Goal: Transaction & Acquisition: Purchase product/service

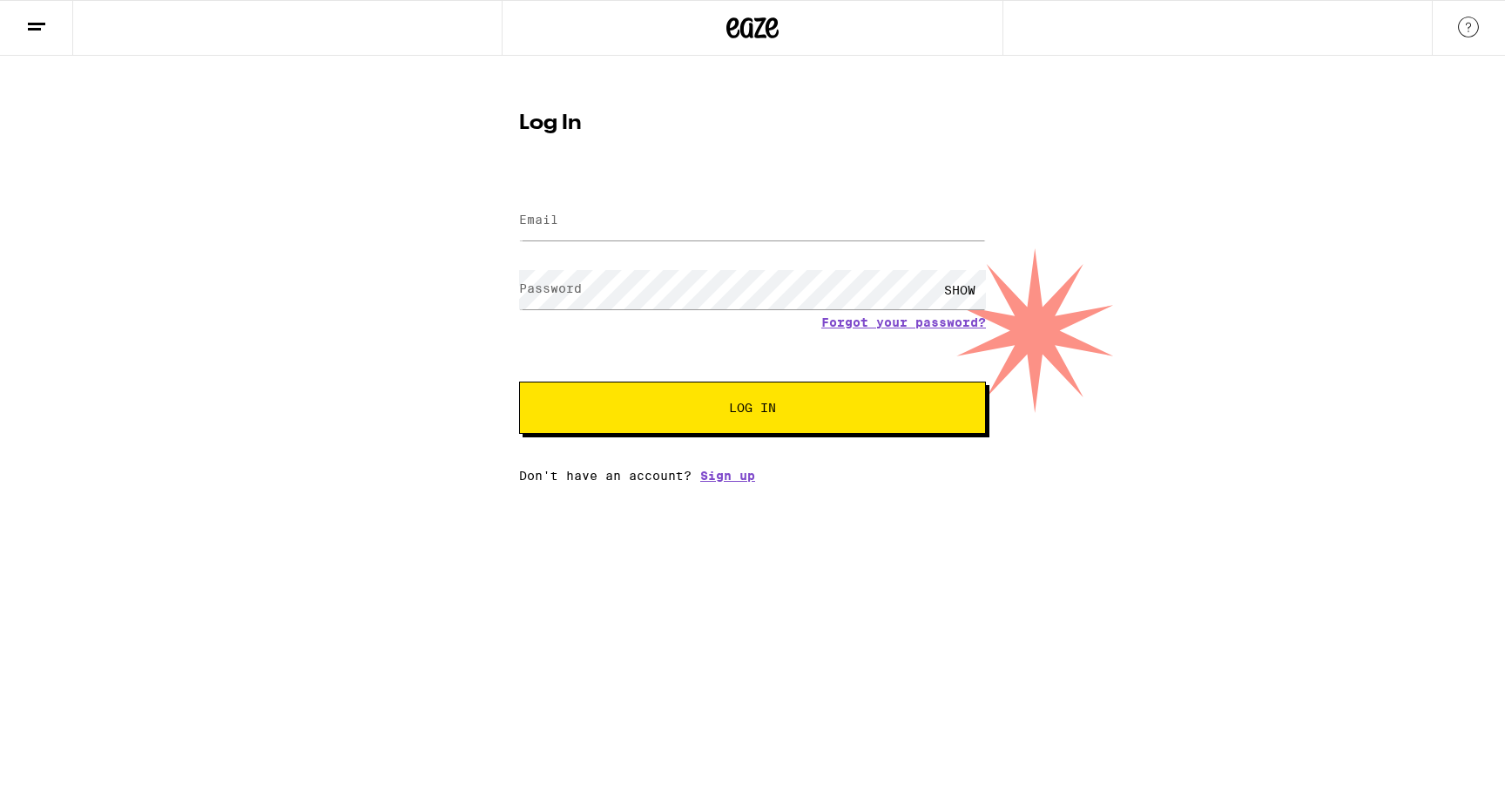
drag, startPoint x: 559, startPoint y: 191, endPoint x: 568, endPoint y: 214, distance: 24.7
click at [564, 203] on form "Email Email Password Password SHOW Forgot your password? Log In" at bounding box center [753, 305] width 467 height 256
click at [568, 216] on input "Email" at bounding box center [753, 220] width 467 height 39
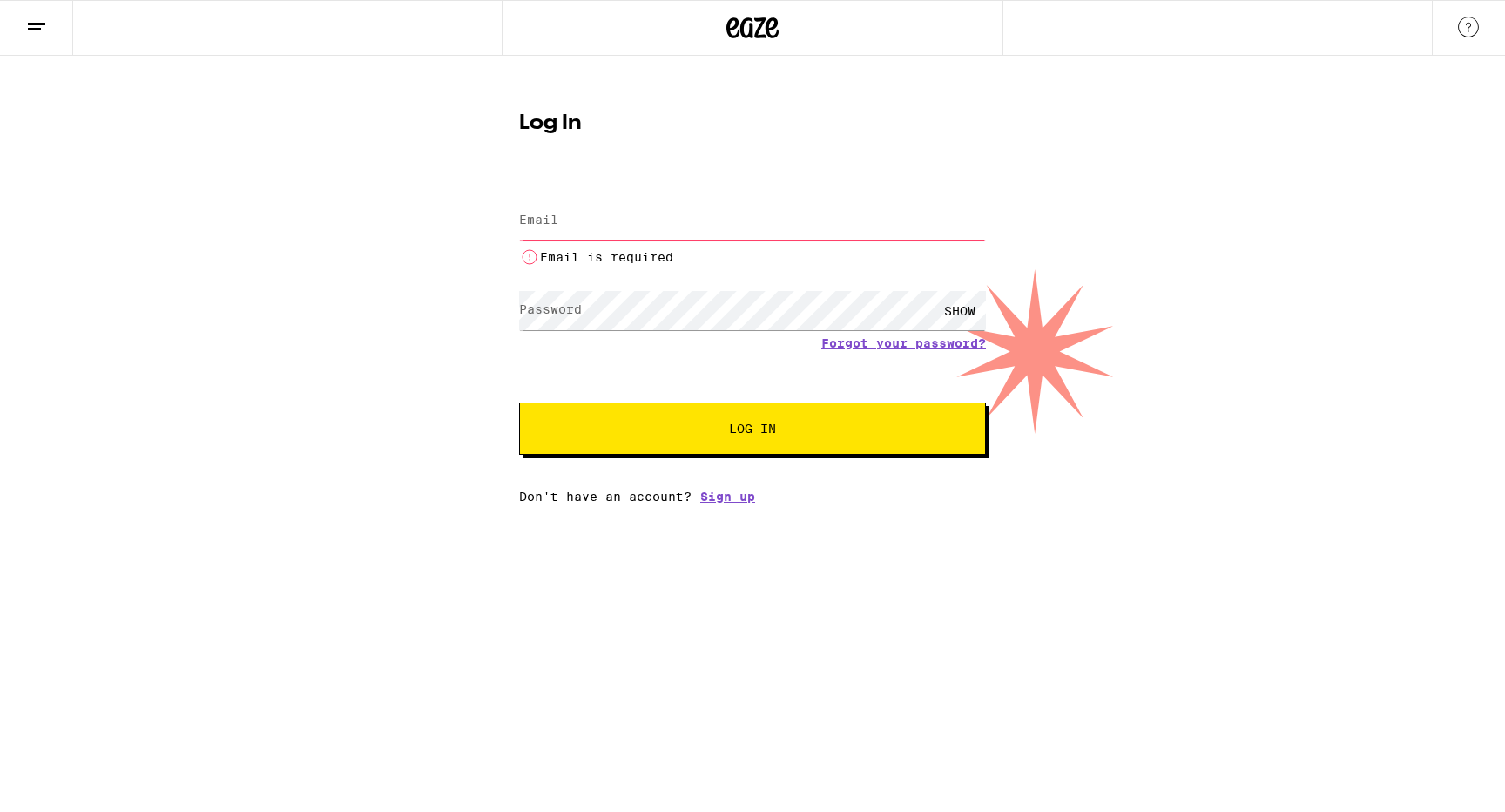
type input "[EMAIL_ADDRESS][DOMAIN_NAME]"
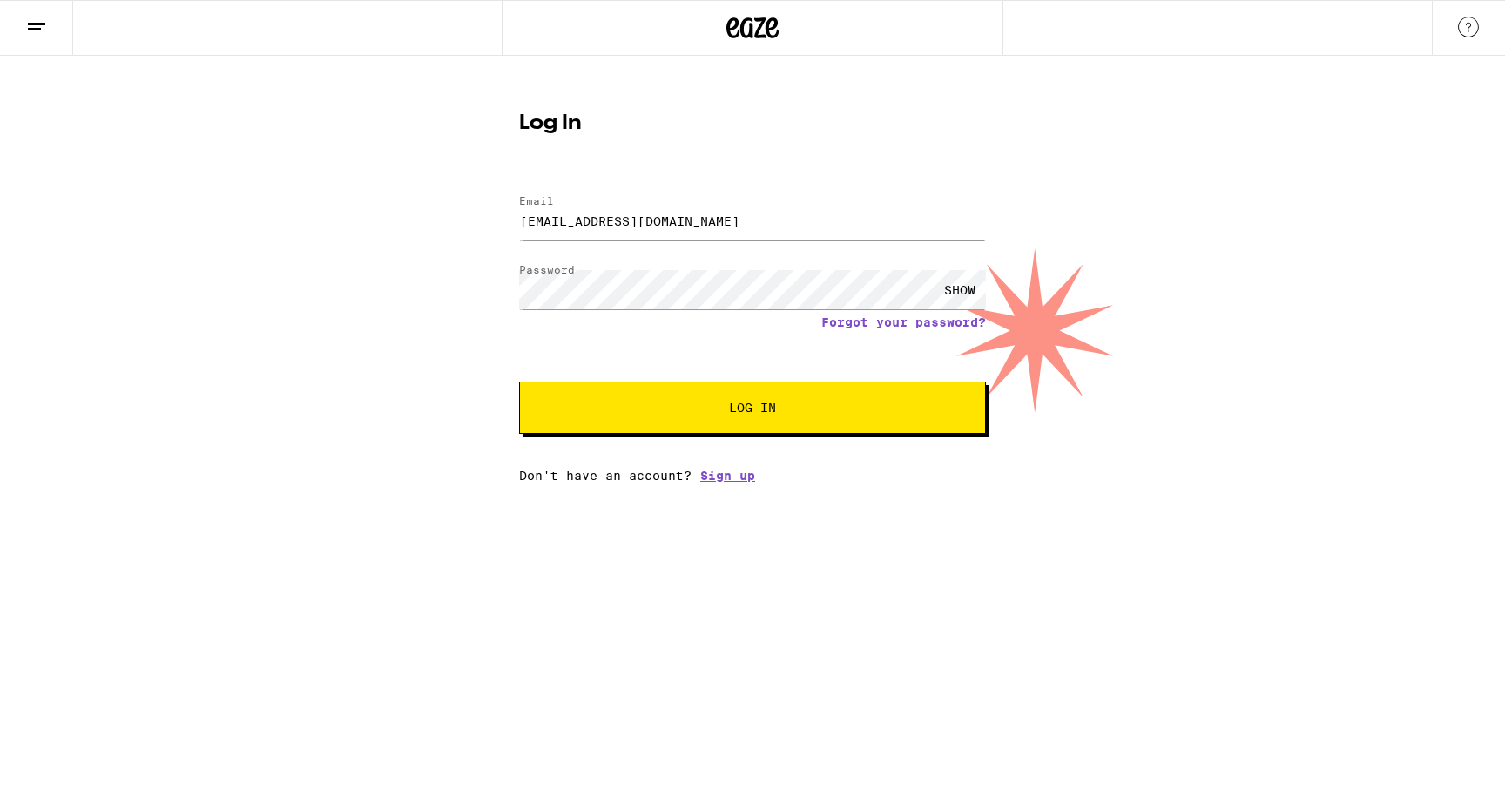
click at [733, 424] on button "Log In" at bounding box center [753, 407] width 467 height 52
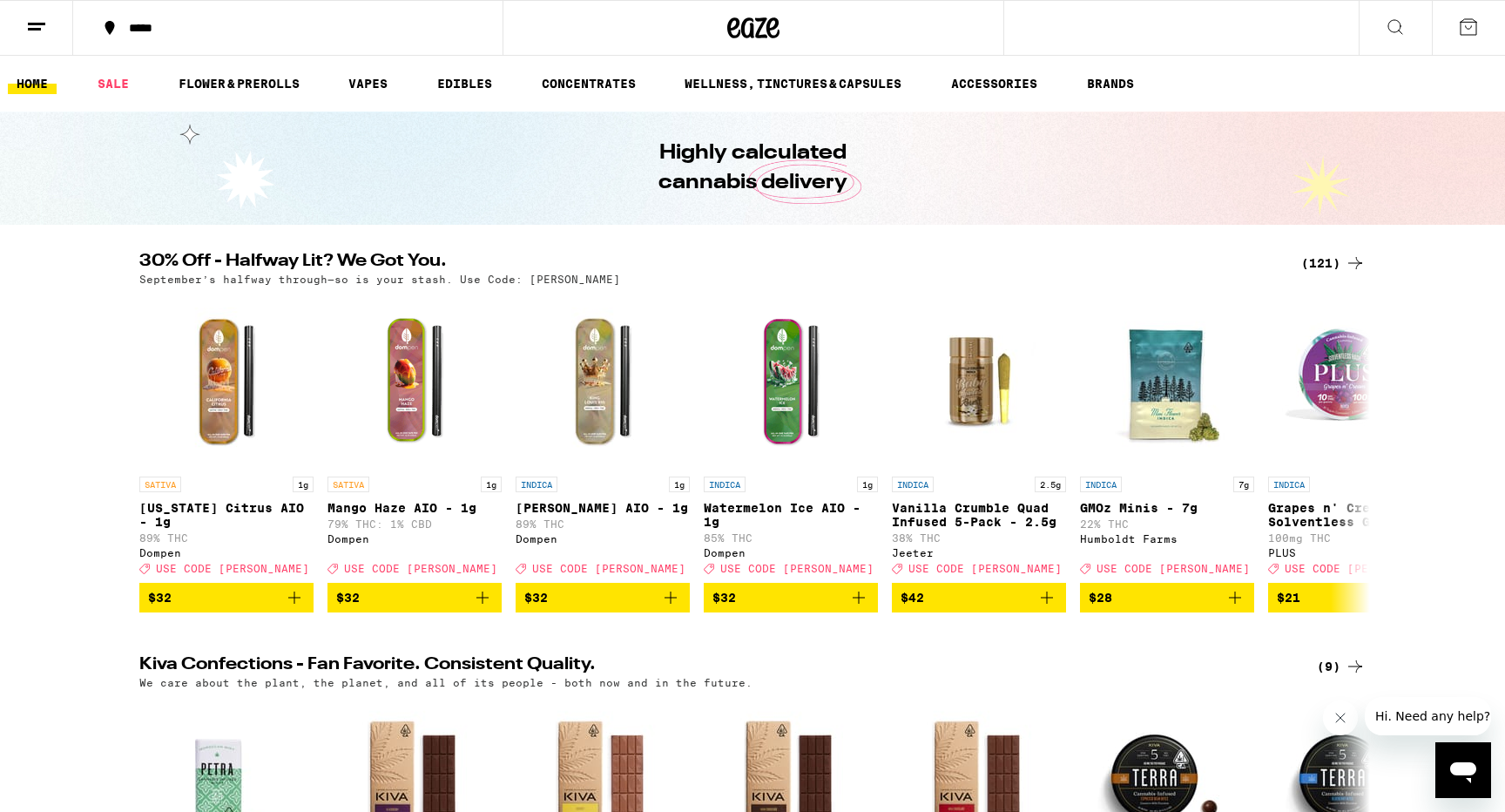
click at [144, 30] on div "*****" at bounding box center [298, 28] width 356 height 12
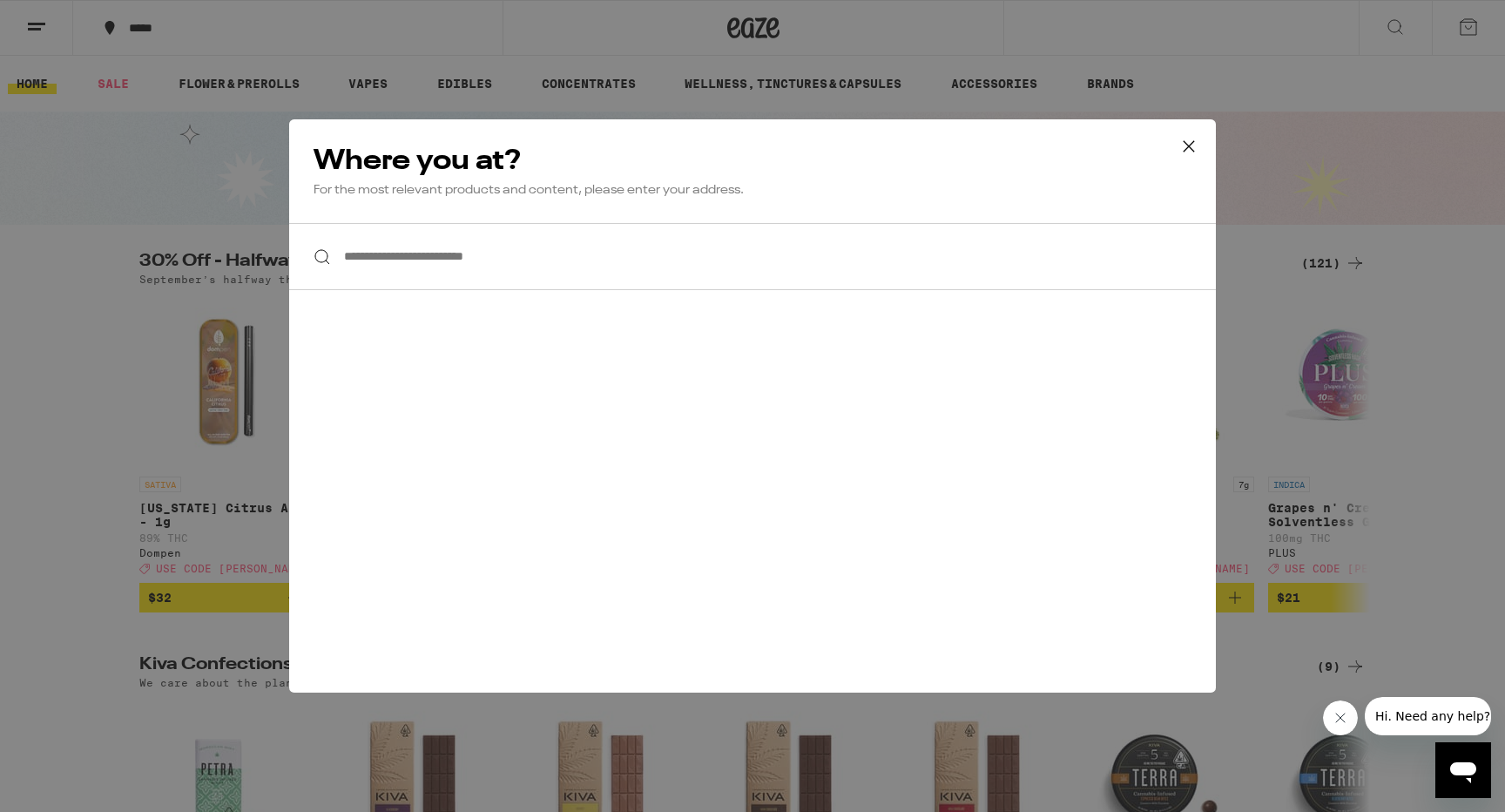
click at [464, 279] on input "**********" at bounding box center [752, 256] width 926 height 67
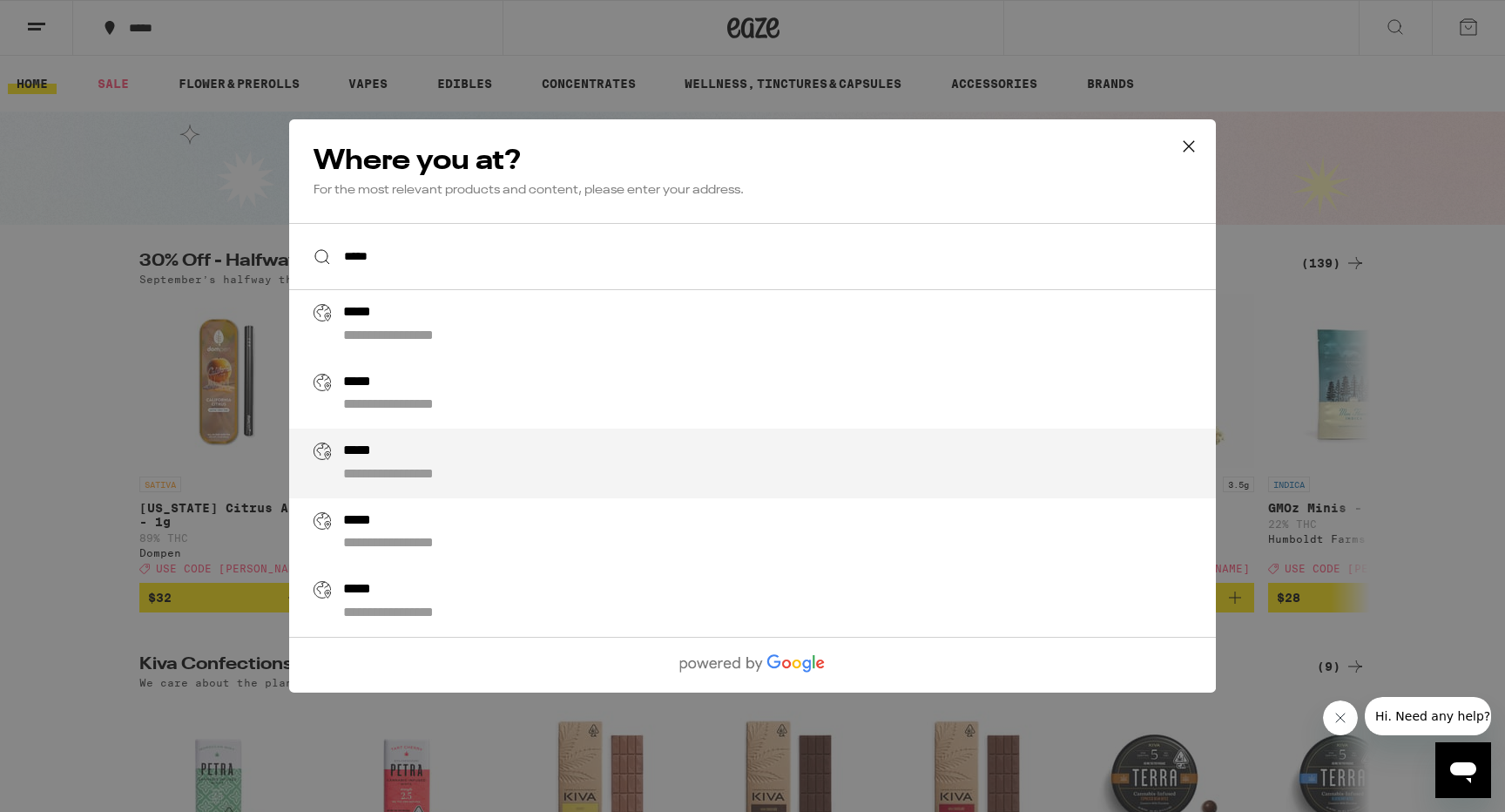
click at [547, 477] on div "**********" at bounding box center [787, 463] width 888 height 42
type input "**********"
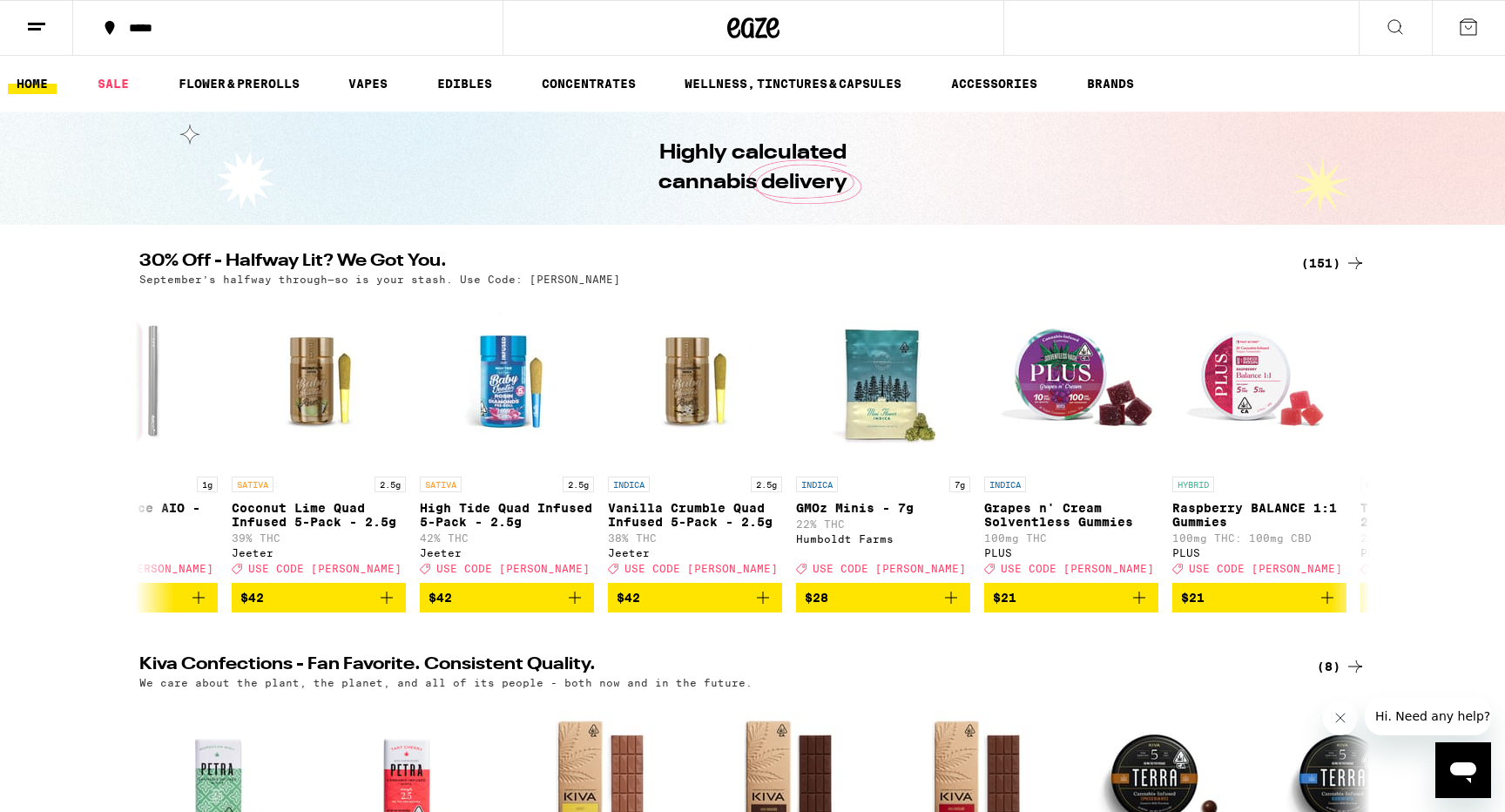
scroll to position [0, 1297]
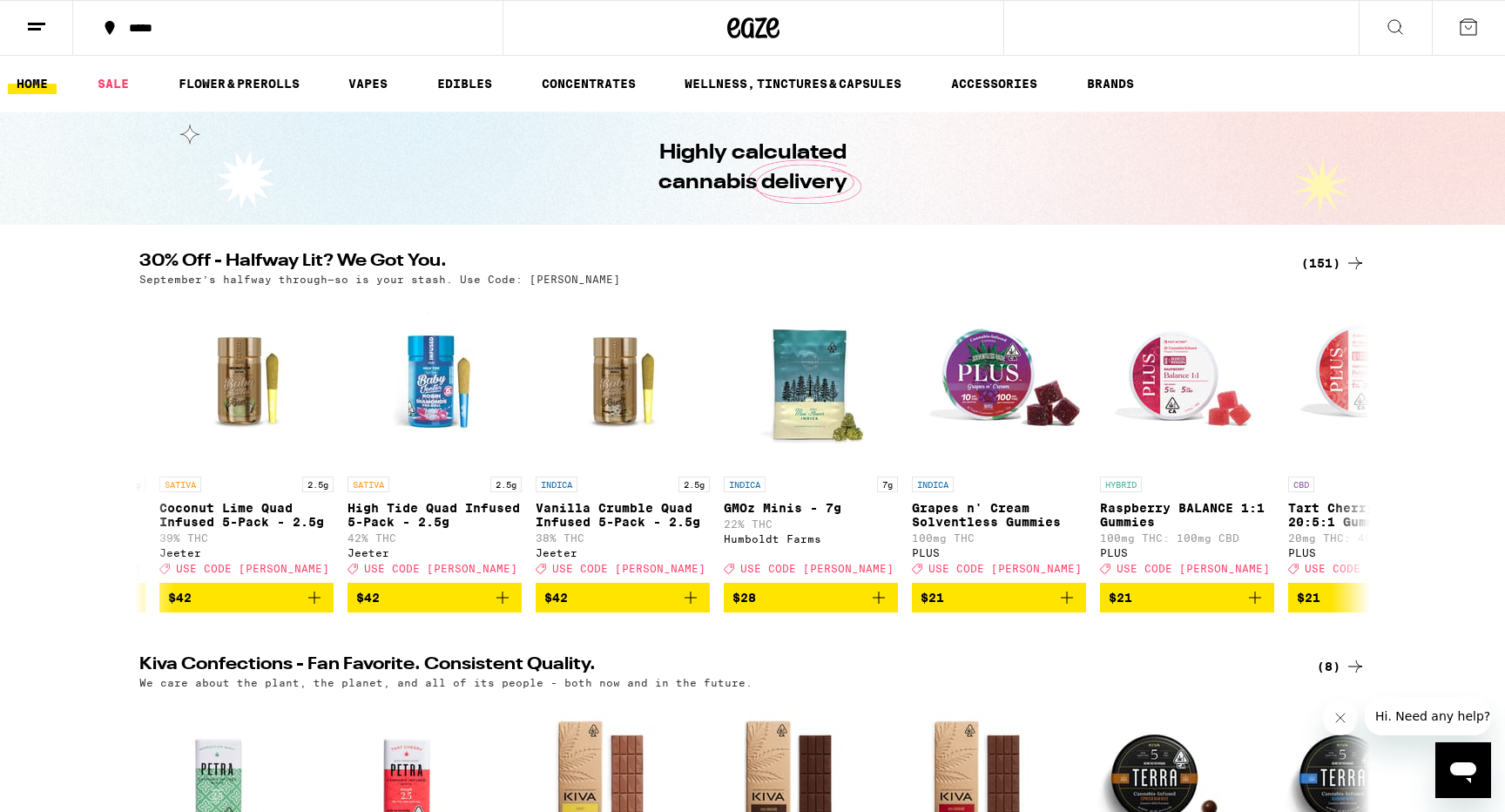
click at [1328, 264] on div "(151)" at bounding box center [1333, 263] width 65 height 21
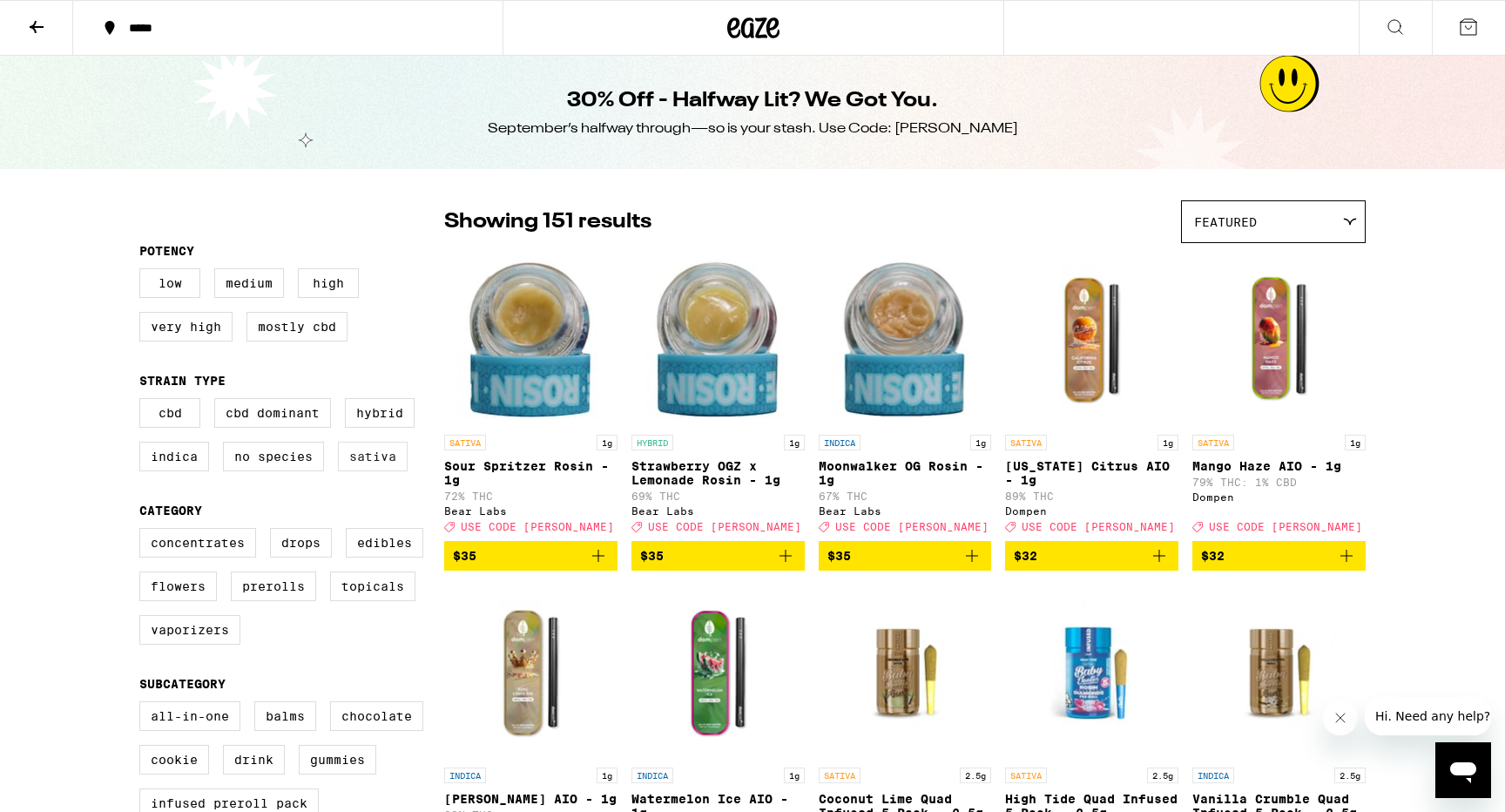
drag, startPoint x: 389, startPoint y: 467, endPoint x: 343, endPoint y: 470, distance: 46.1
click at [388, 467] on label "Sativa" at bounding box center [373, 456] width 70 height 30
click at [144, 401] on input "Sativa" at bounding box center [143, 400] width 1 height 1
checkbox input "true"
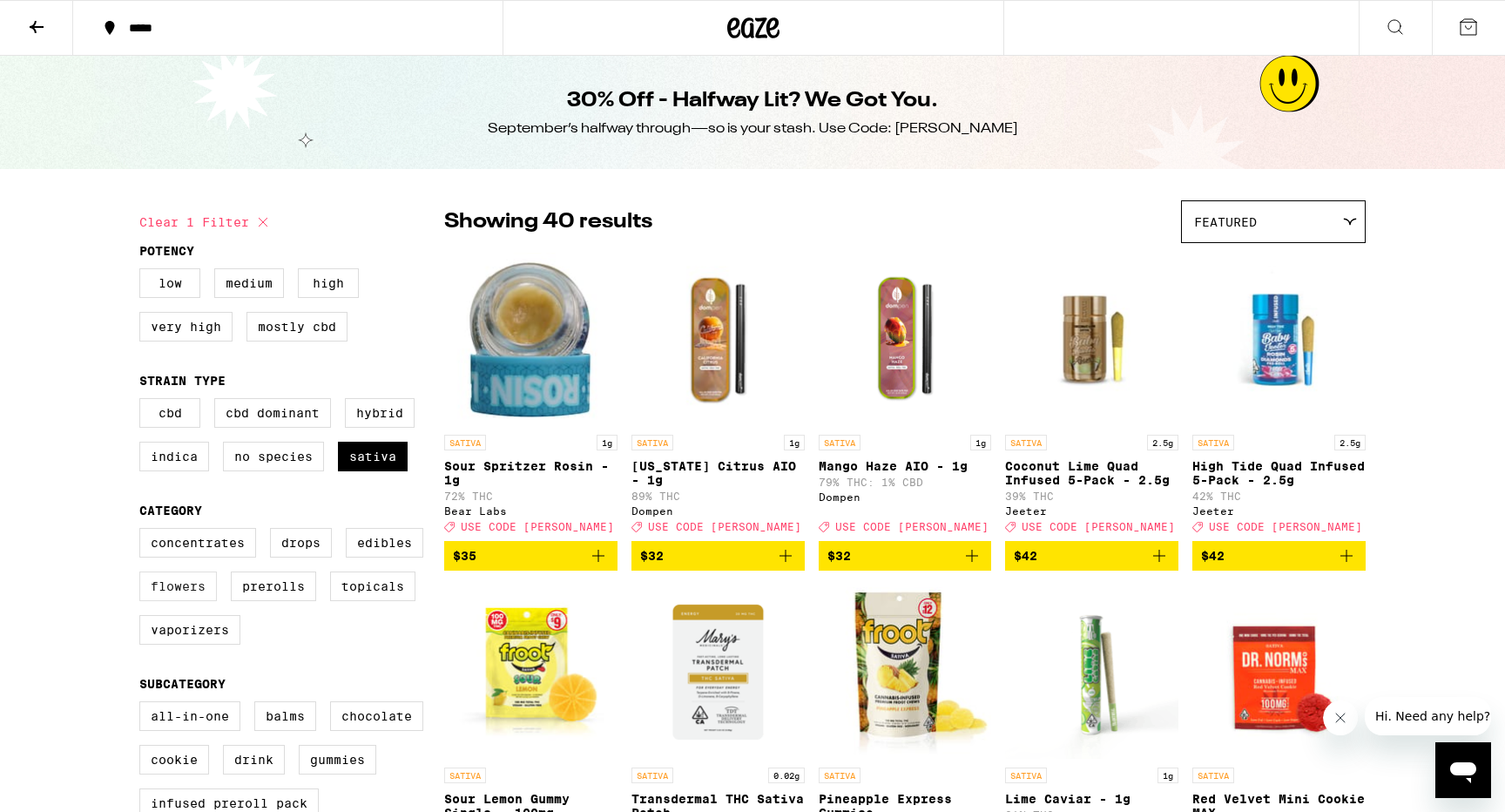
click at [193, 600] on label "Flowers" at bounding box center [177, 585] width 77 height 30
click at [144, 531] on input "Flowers" at bounding box center [143, 530] width 1 height 1
checkbox input "true"
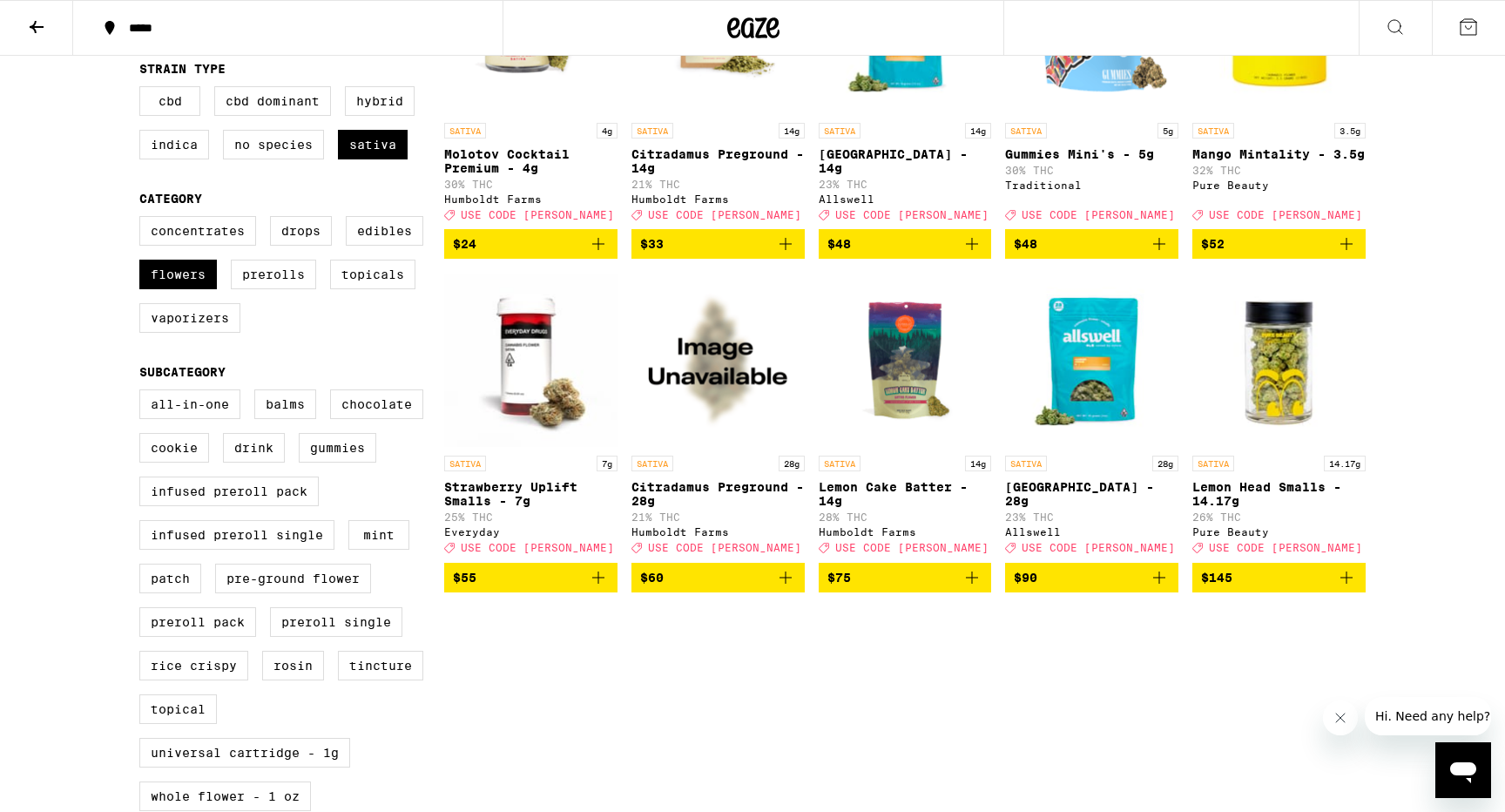
scroll to position [304, 0]
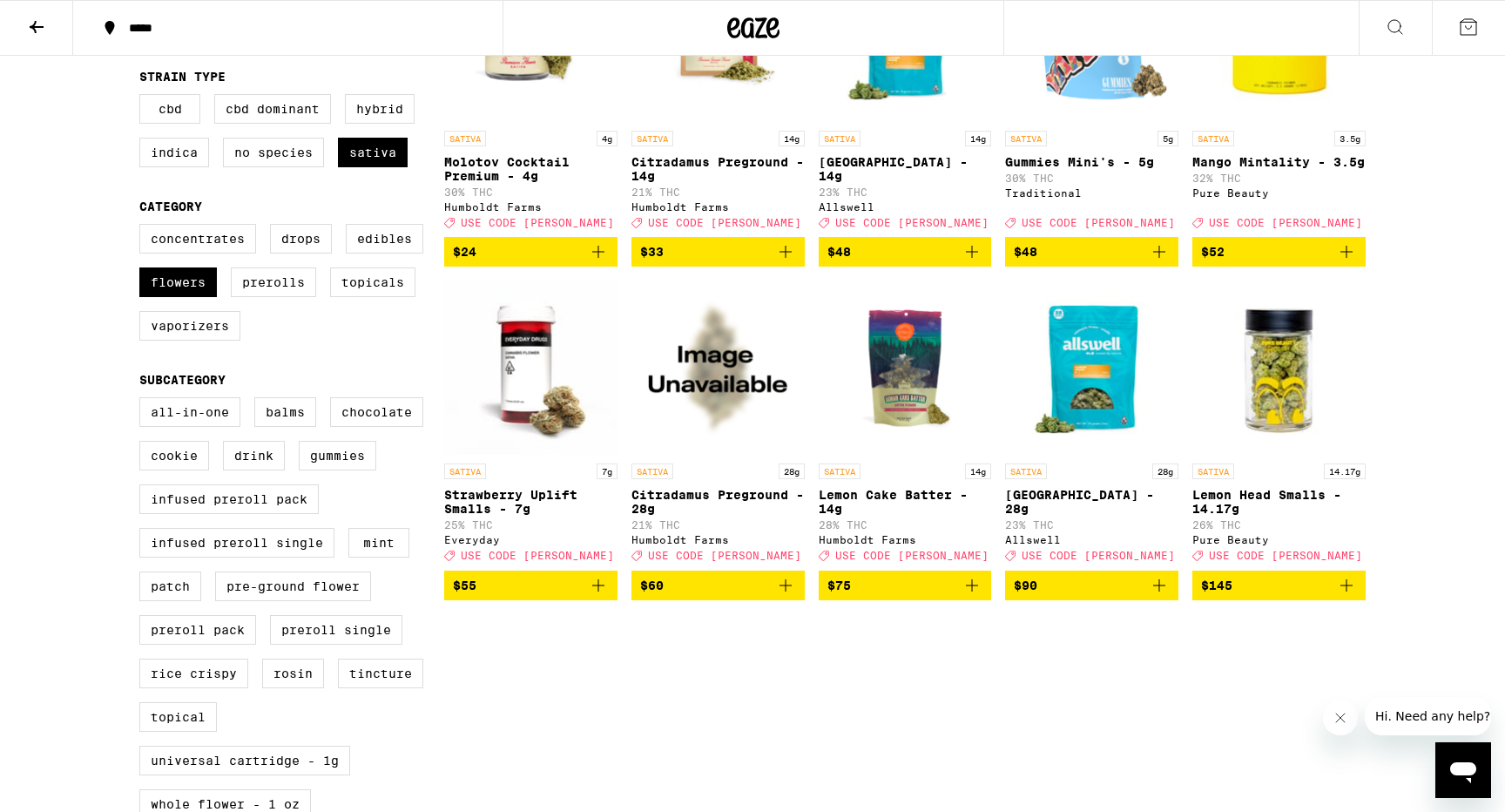
click at [736, 596] on span "$60" at bounding box center [719, 585] width 156 height 21
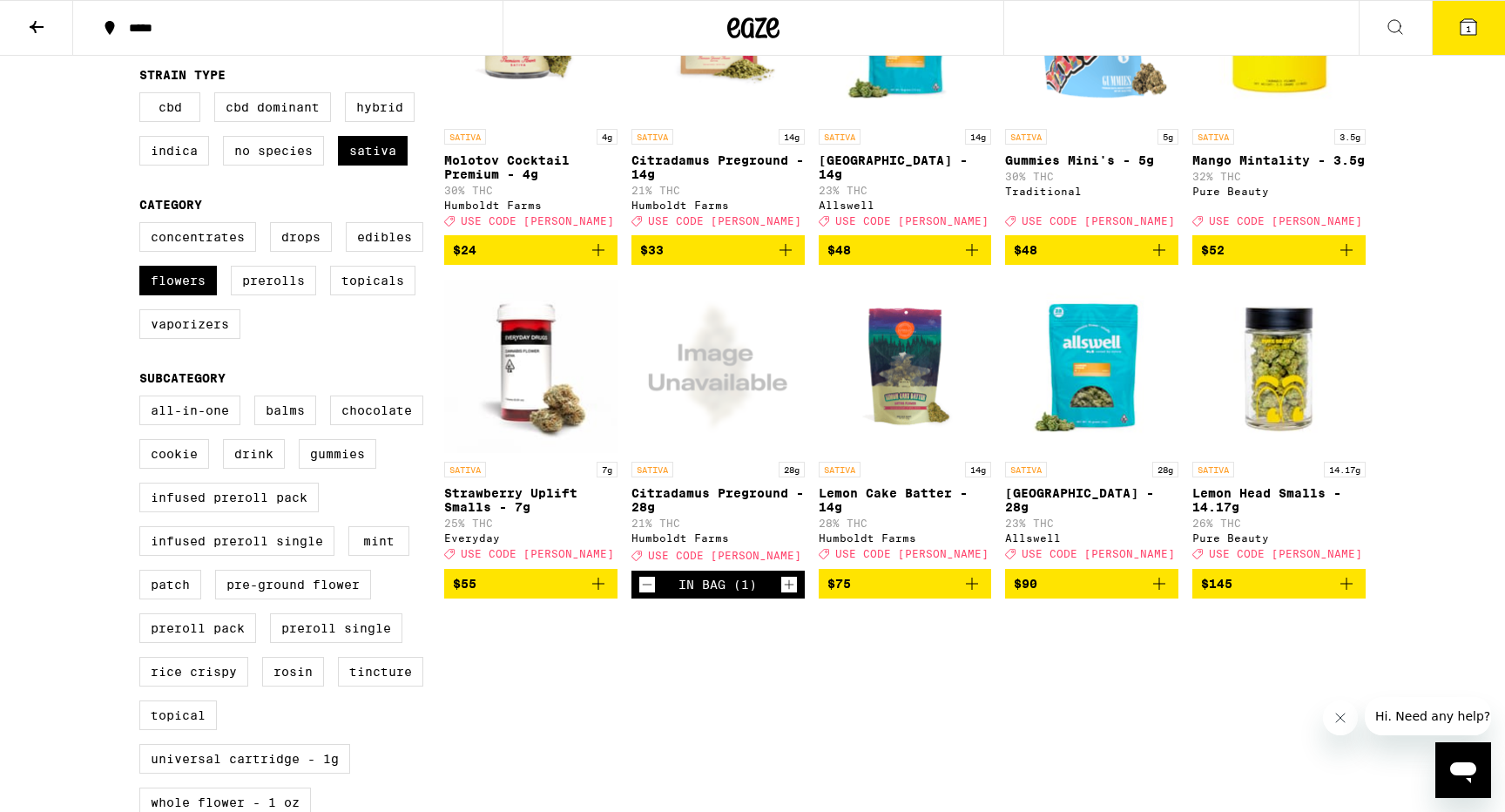
scroll to position [308, 0]
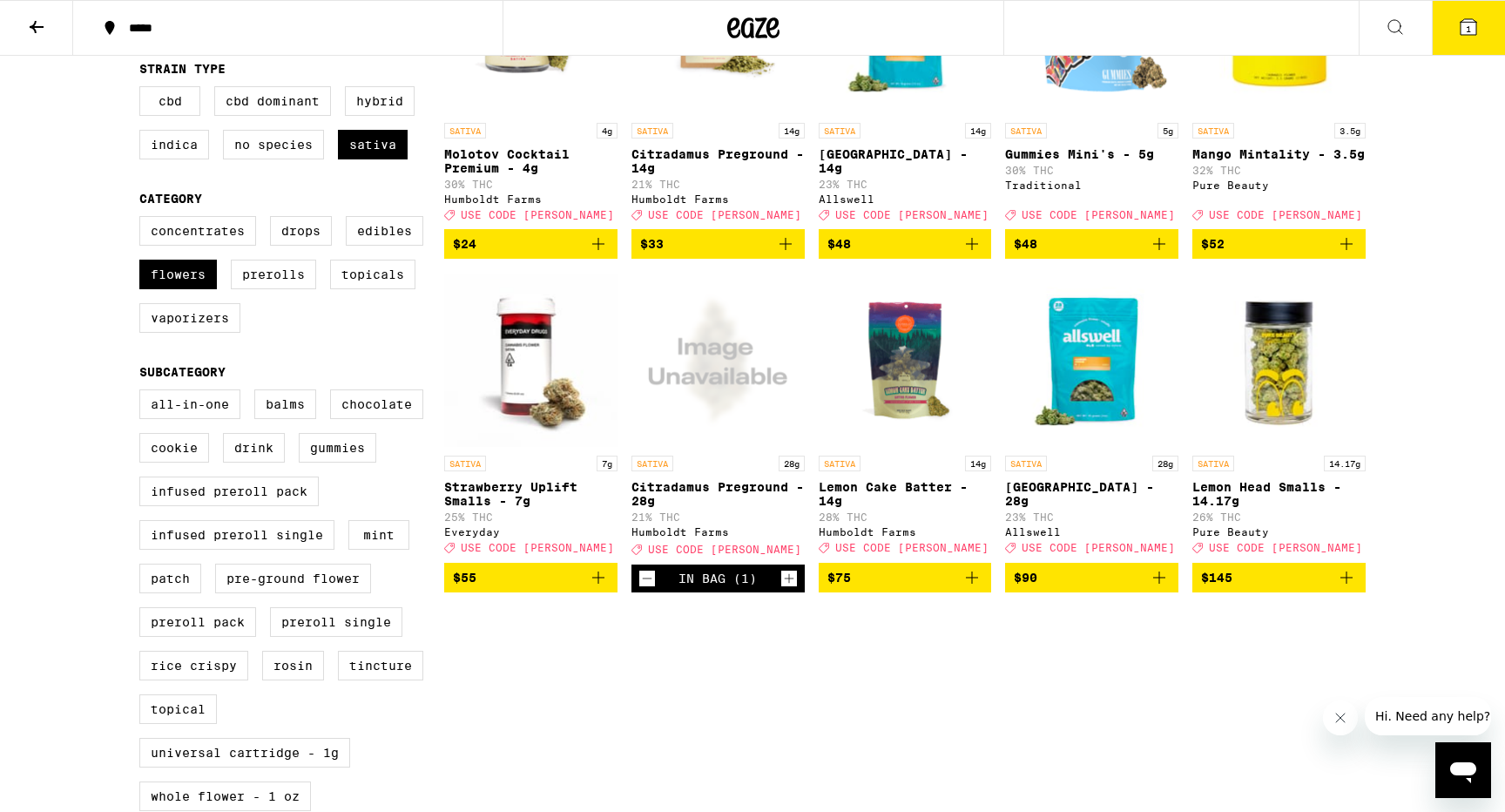
click at [647, 592] on div "In Bag (1)" at bounding box center [718, 578] width 173 height 28
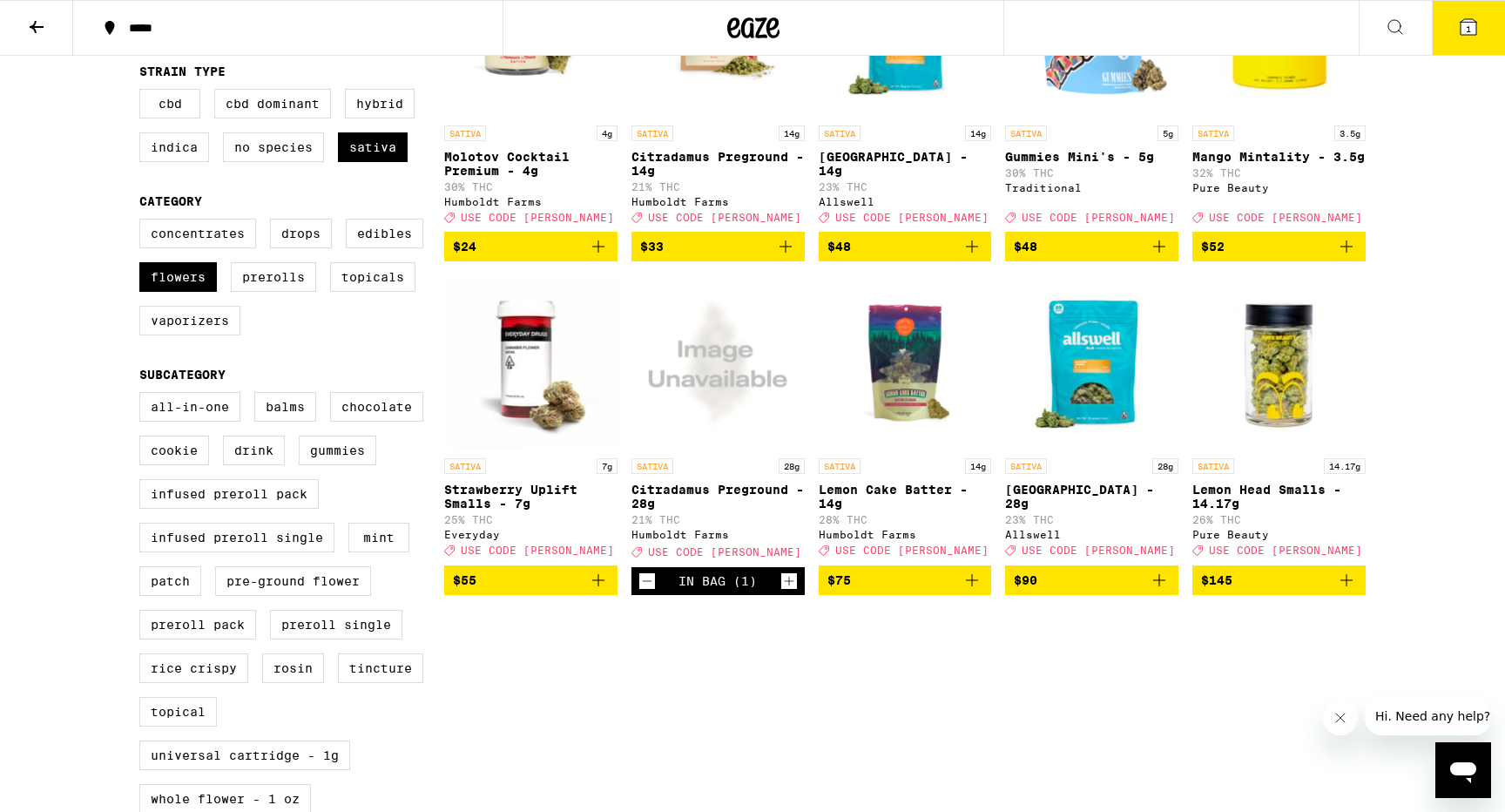
click at [1451, 38] on button "1" at bounding box center [1468, 28] width 73 height 54
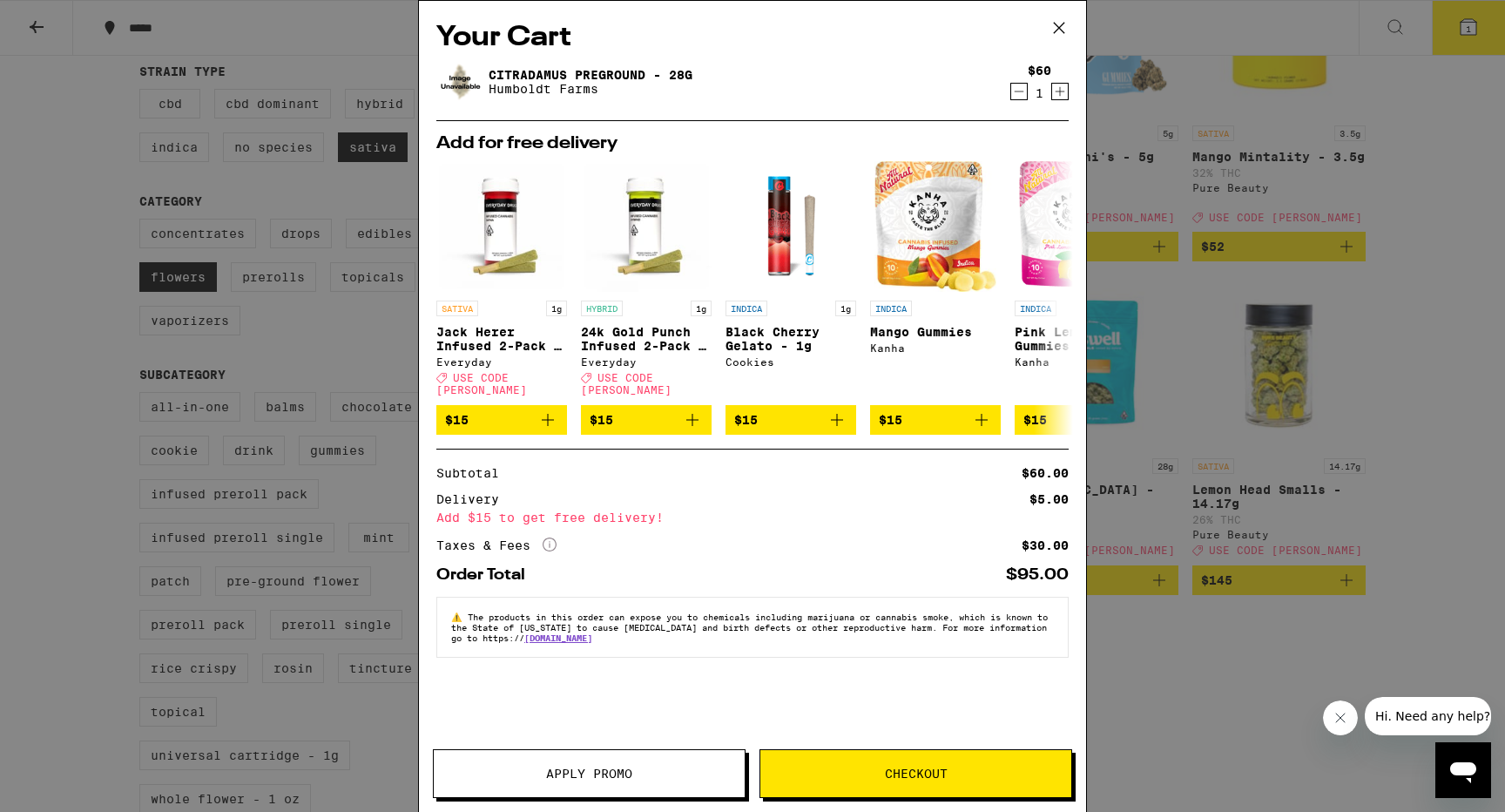
click at [655, 777] on span "Apply Promo" at bounding box center [589, 773] width 311 height 12
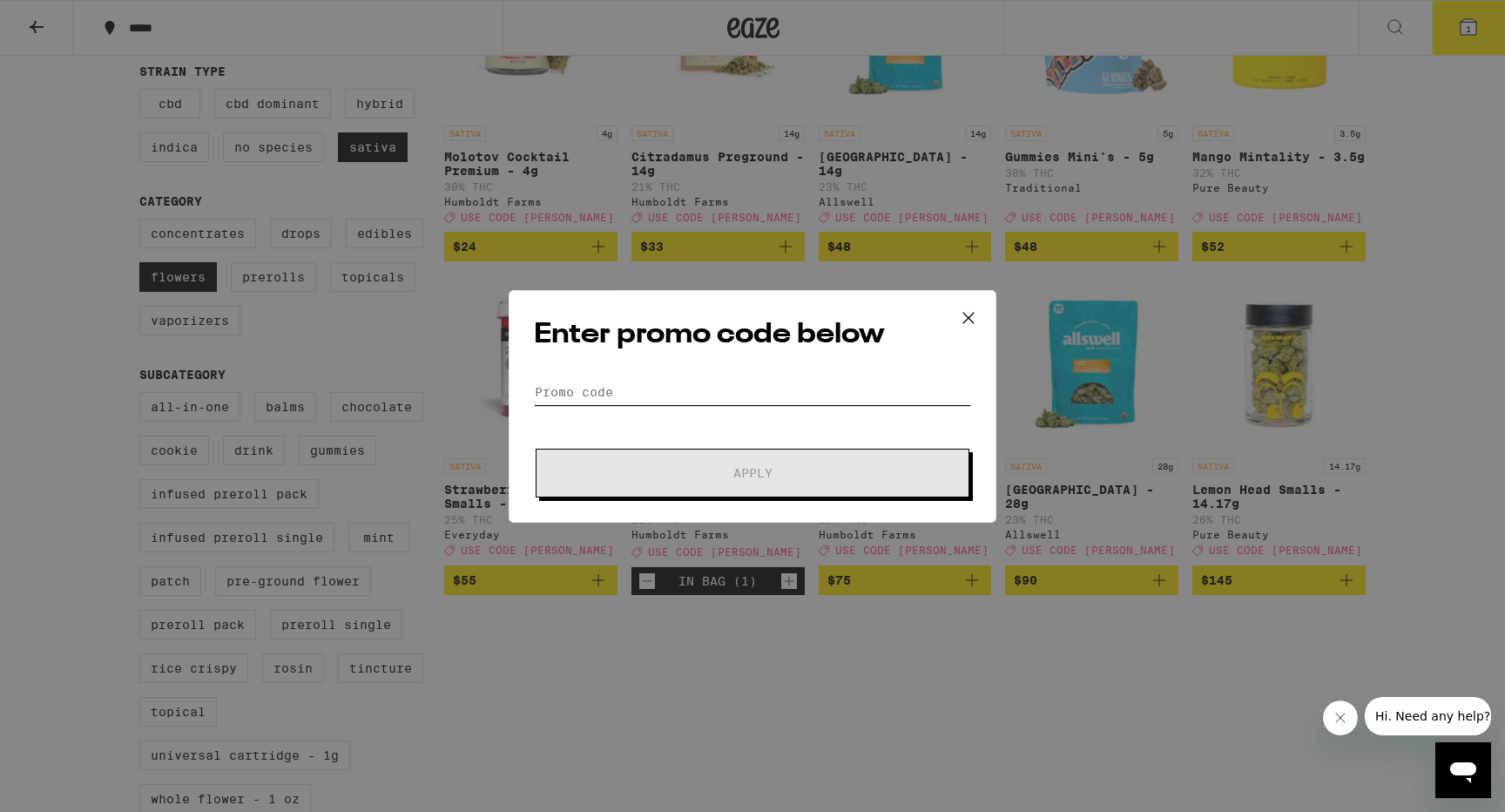
click at [546, 382] on input "Promo Code" at bounding box center [752, 391] width 437 height 26
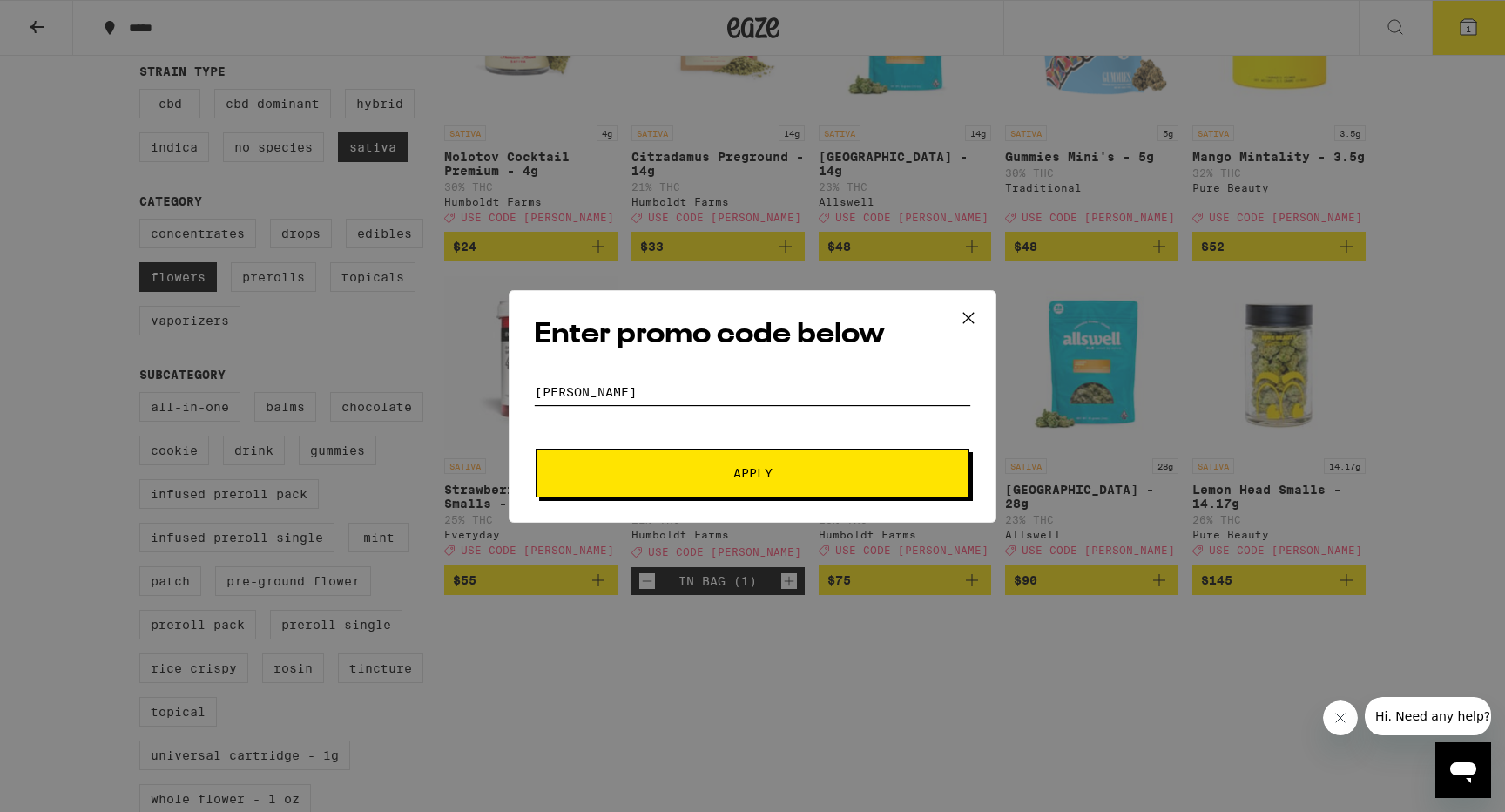
type input "[PERSON_NAME]"
click at [721, 474] on span "Apply" at bounding box center [752, 473] width 314 height 12
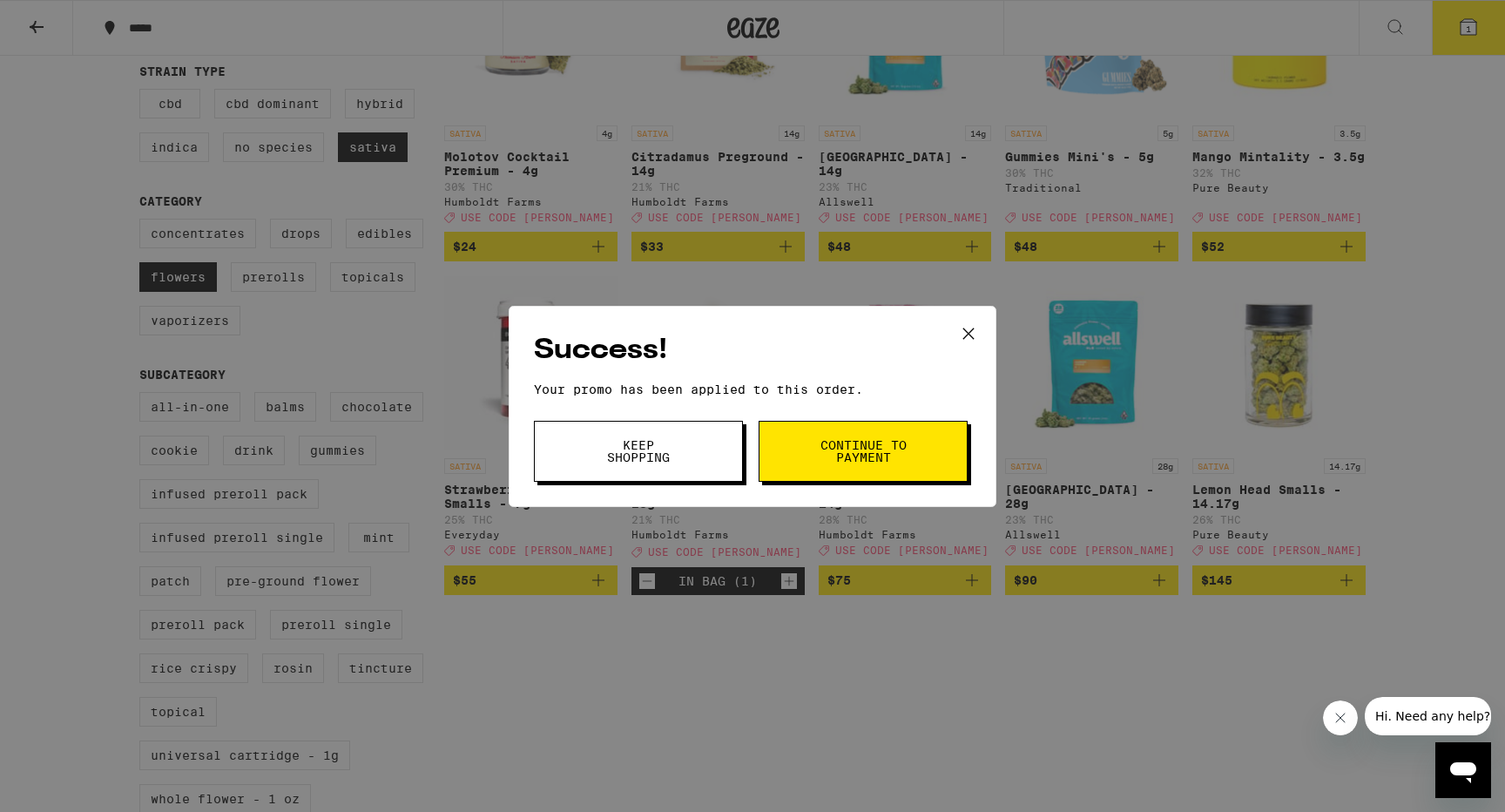
click at [879, 431] on button "Continue to payment" at bounding box center [863, 451] width 209 height 61
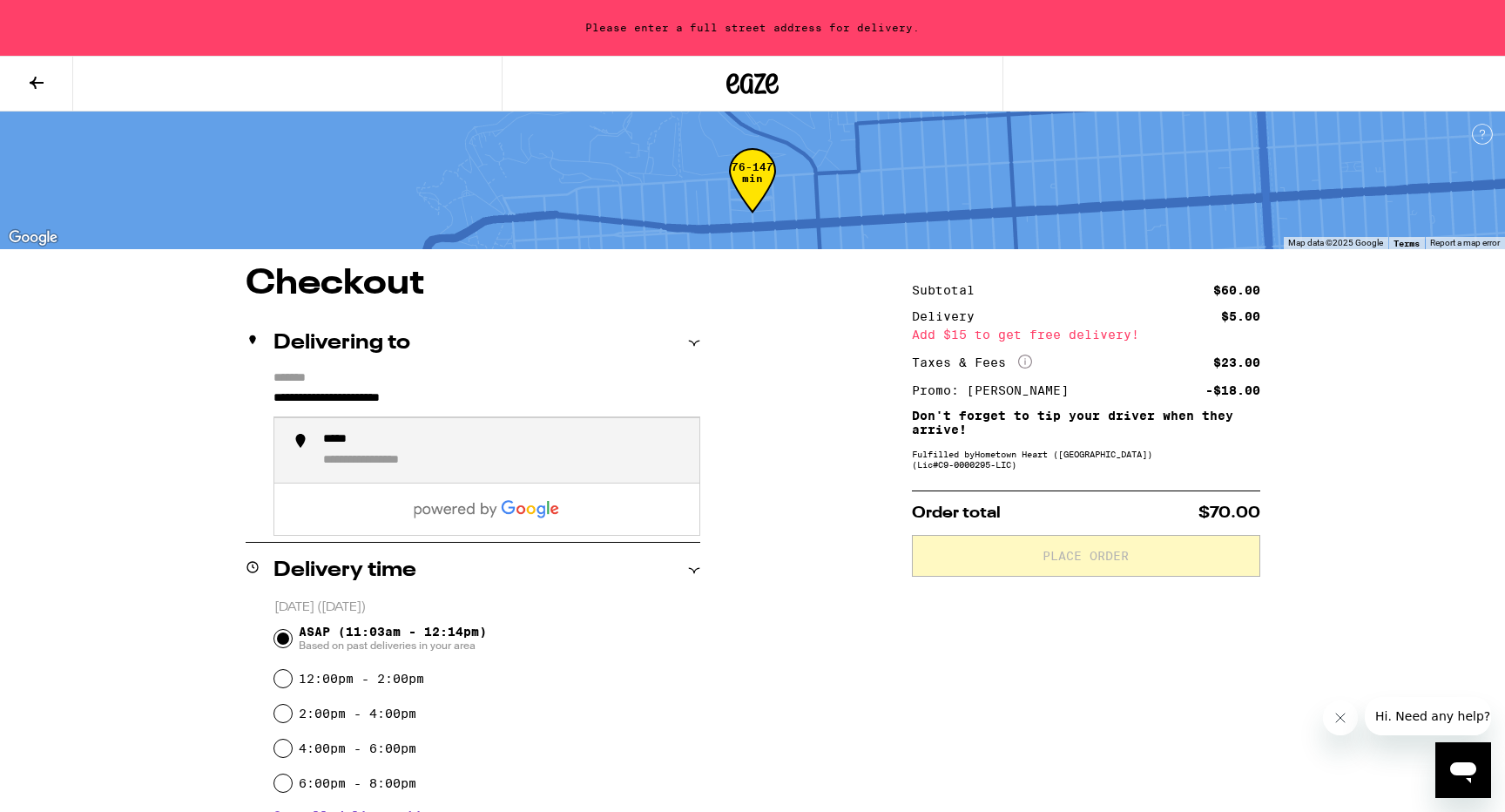
click at [275, 396] on input "**********" at bounding box center [487, 402] width 427 height 30
click at [502, 449] on div "**********" at bounding box center [504, 450] width 362 height 37
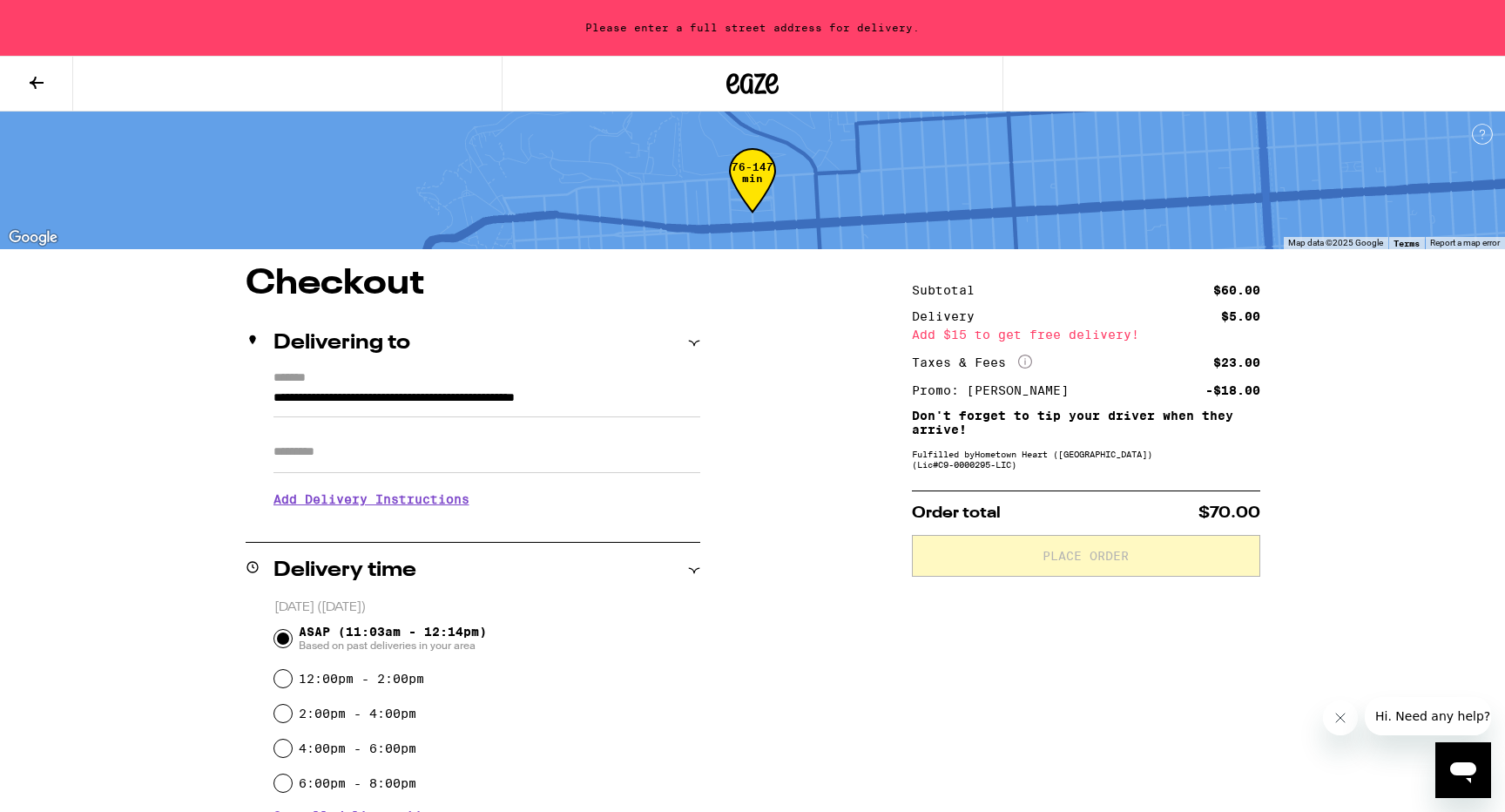
type input "**********"
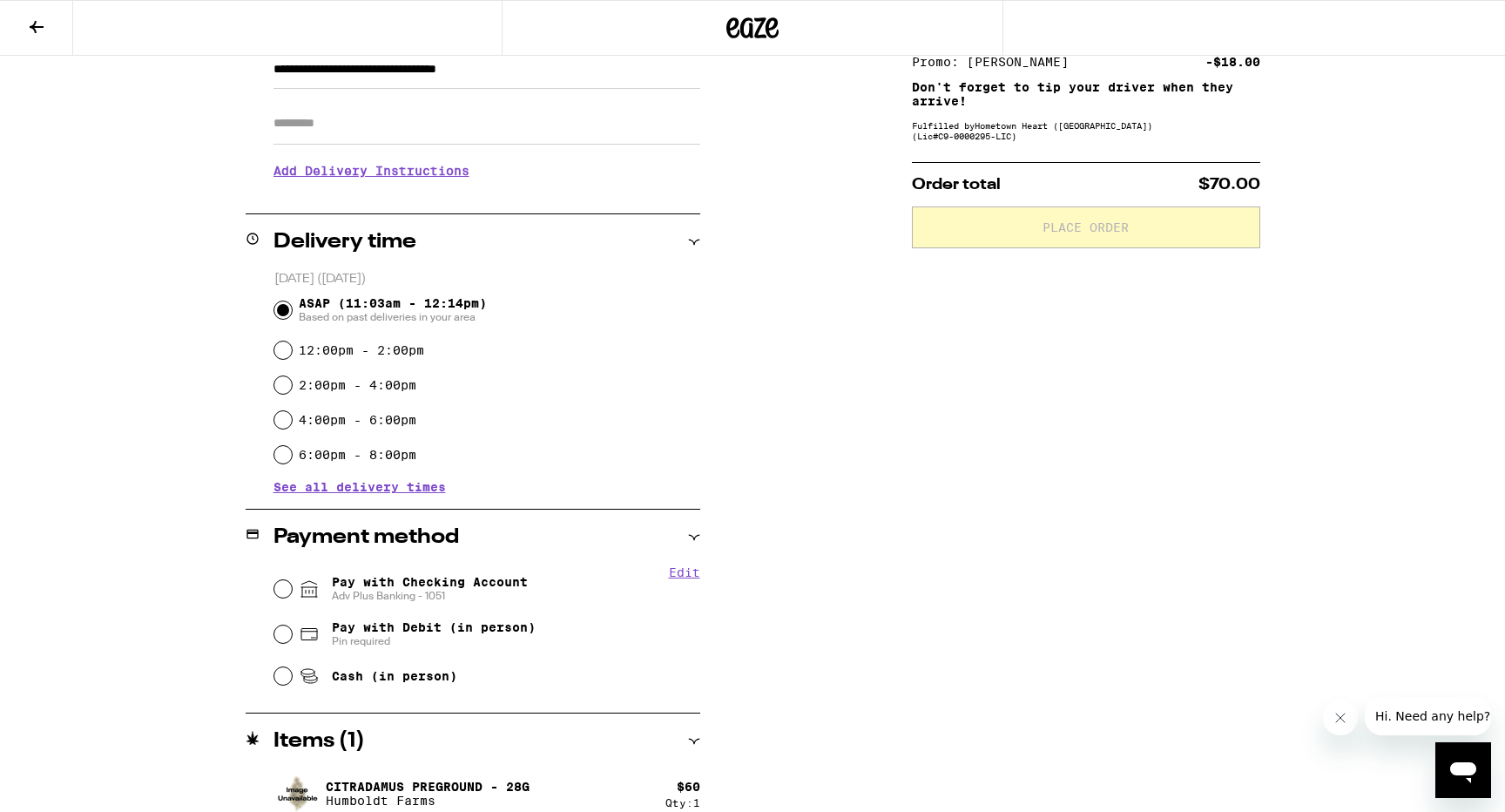
scroll to position [294, 0]
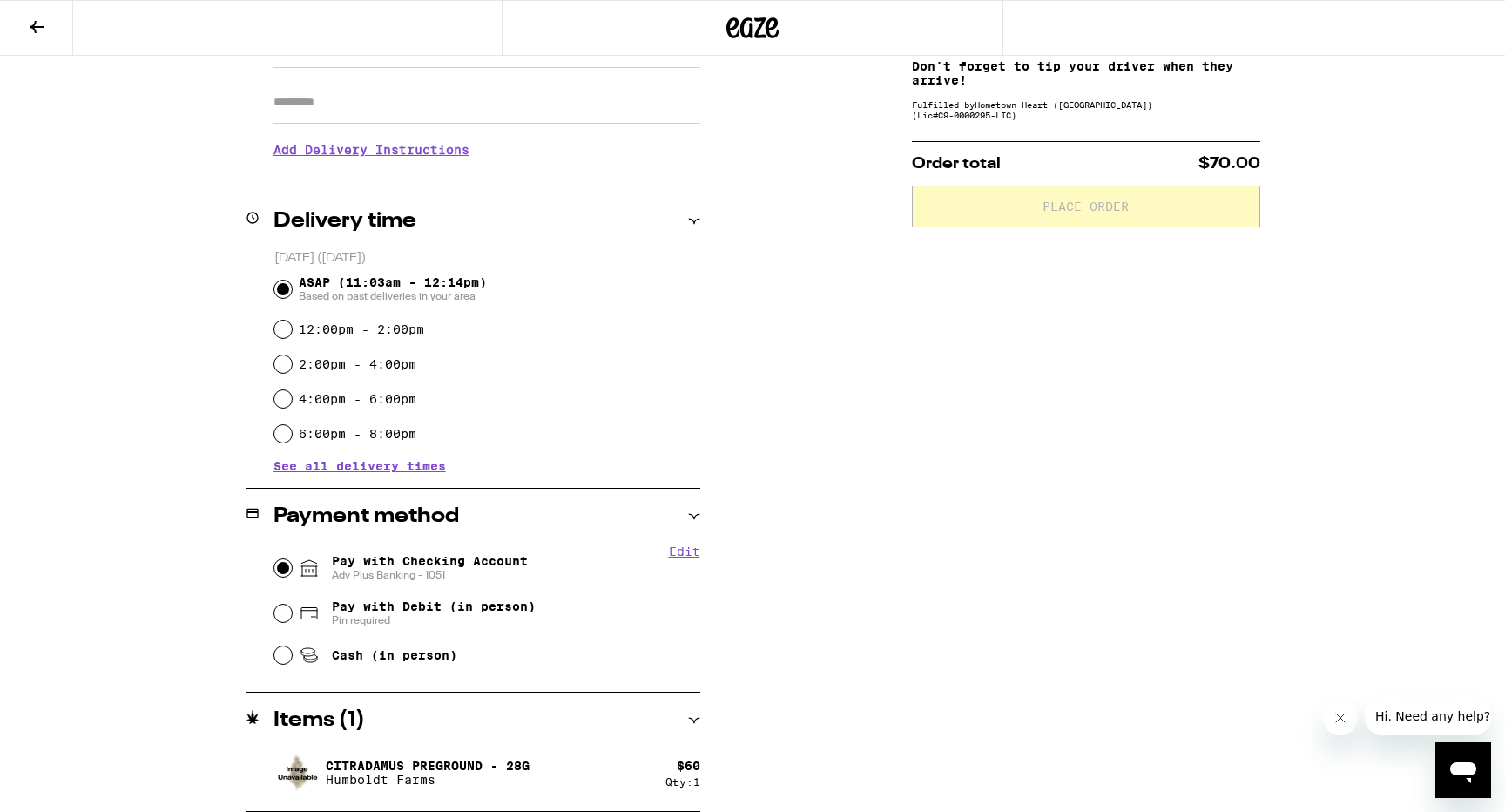
click at [286, 566] on input "Pay with Checking Account Adv Plus Banking - 1051" at bounding box center [283, 568] width 17 height 17
radio input "true"
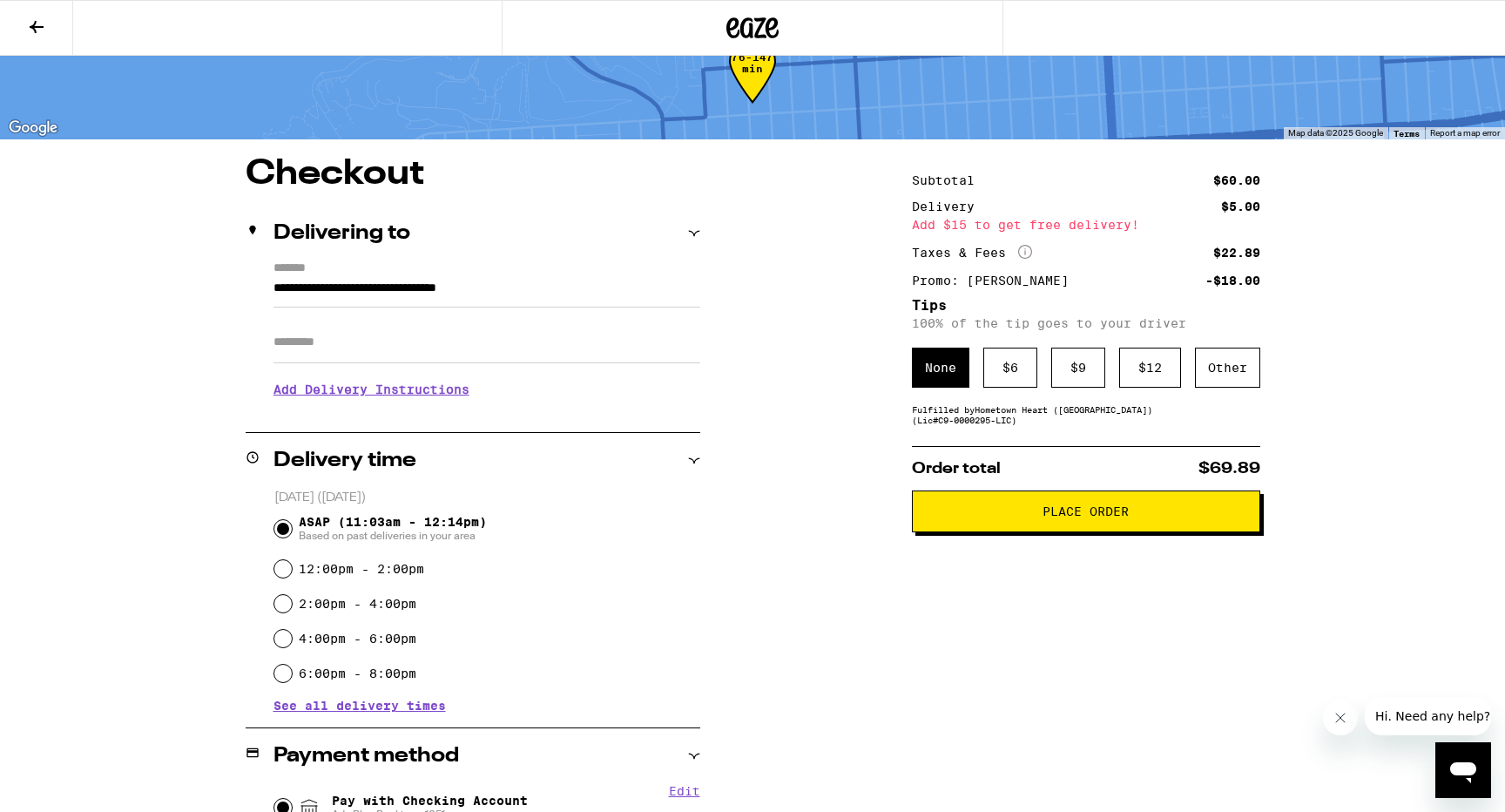
scroll to position [46, 0]
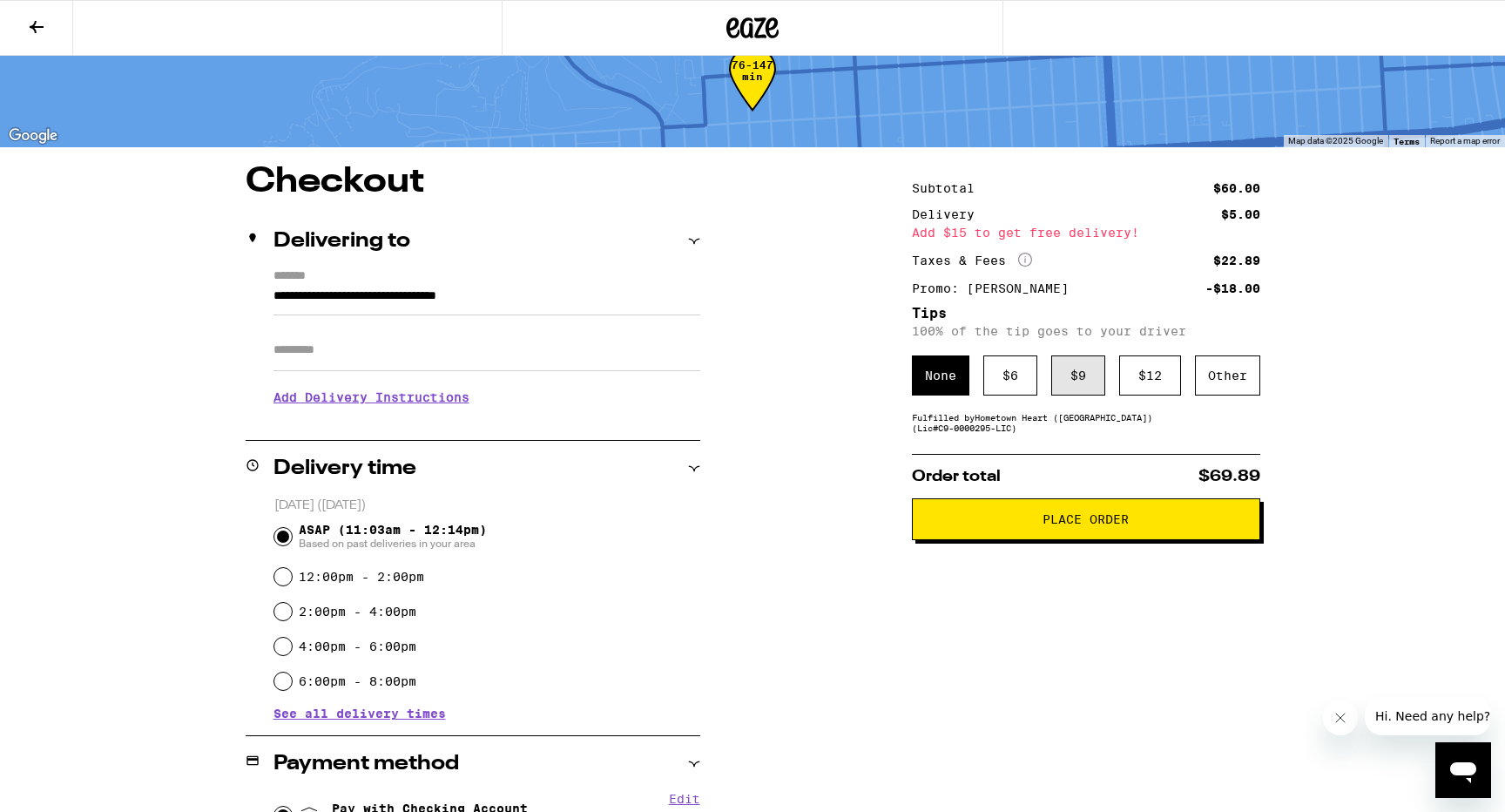
click at [1076, 371] on div "$ 9" at bounding box center [1078, 376] width 54 height 40
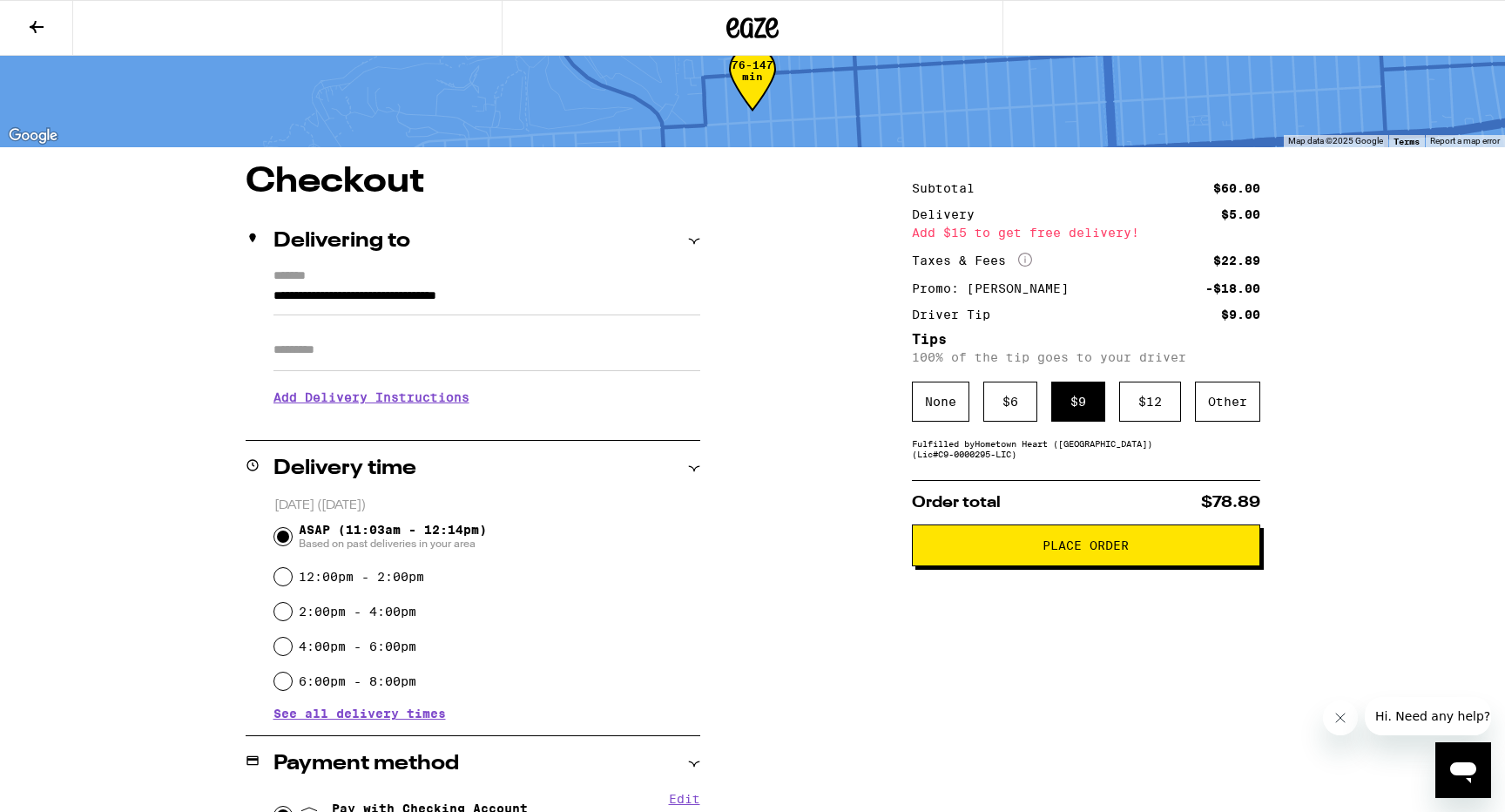
click at [1047, 560] on button "Place Order" at bounding box center [1087, 545] width 349 height 42
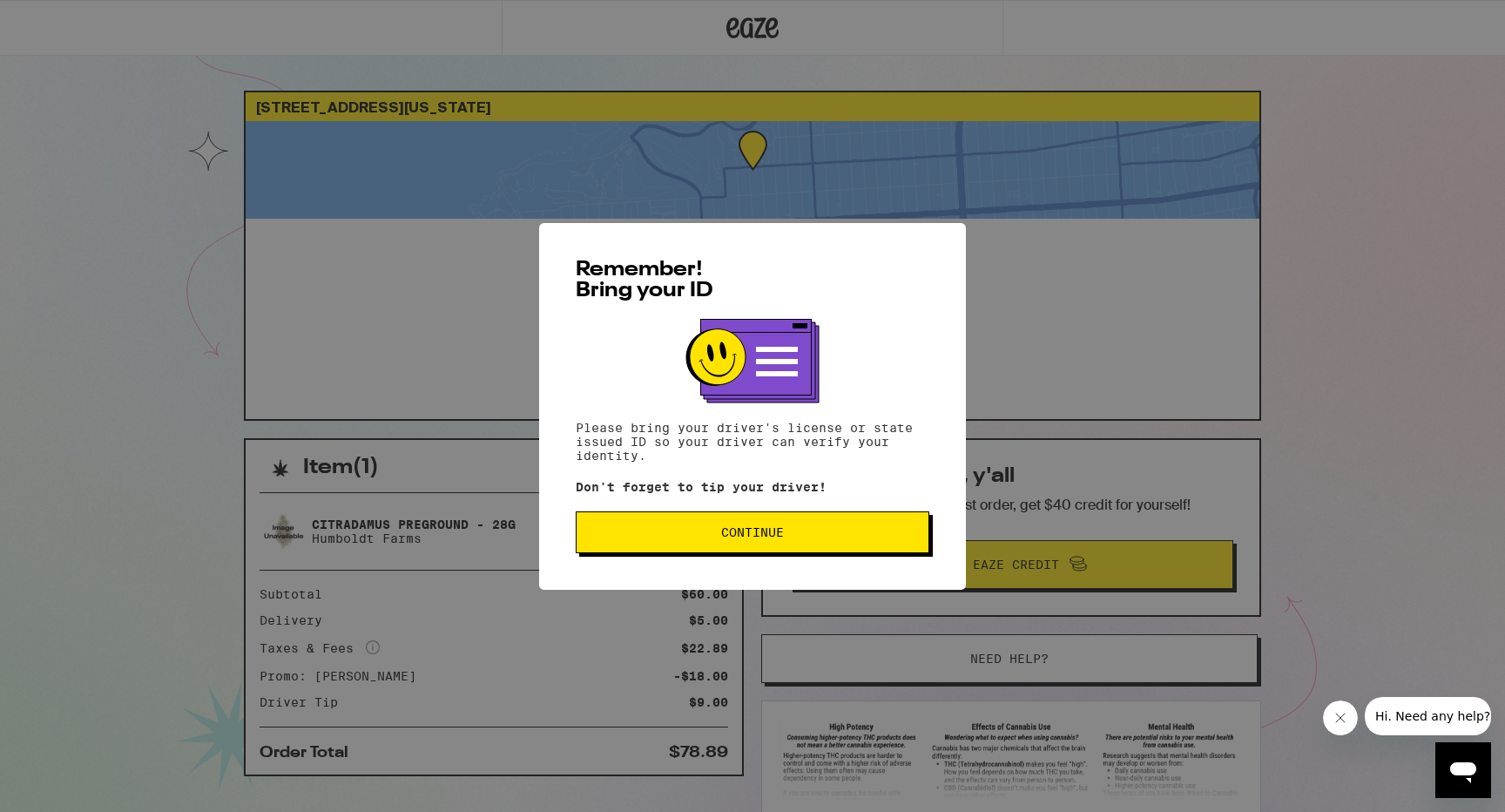
click at [774, 538] on span "Continue" at bounding box center [753, 532] width 63 height 12
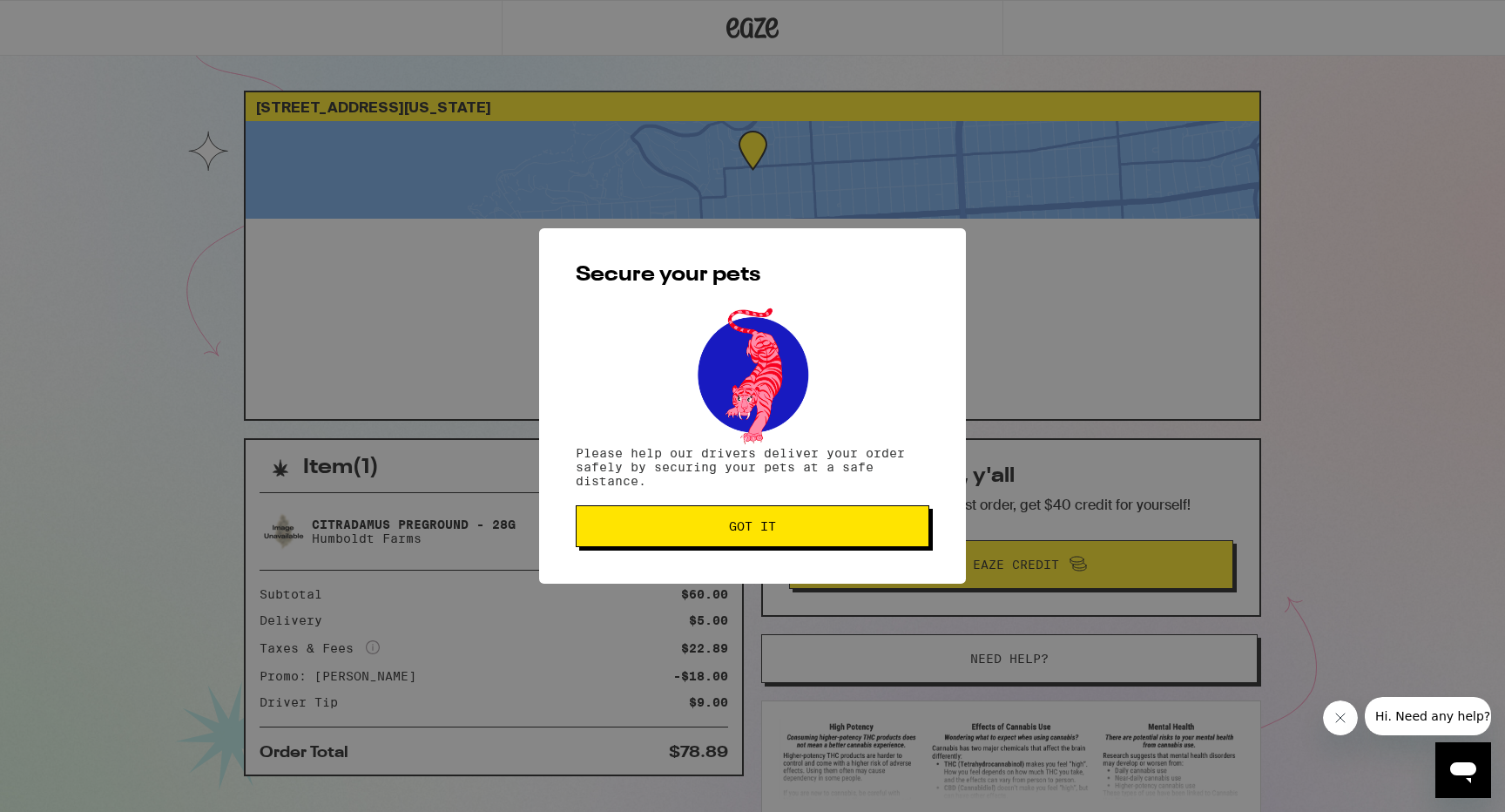
click at [807, 526] on span "Got it" at bounding box center [753, 526] width 324 height 12
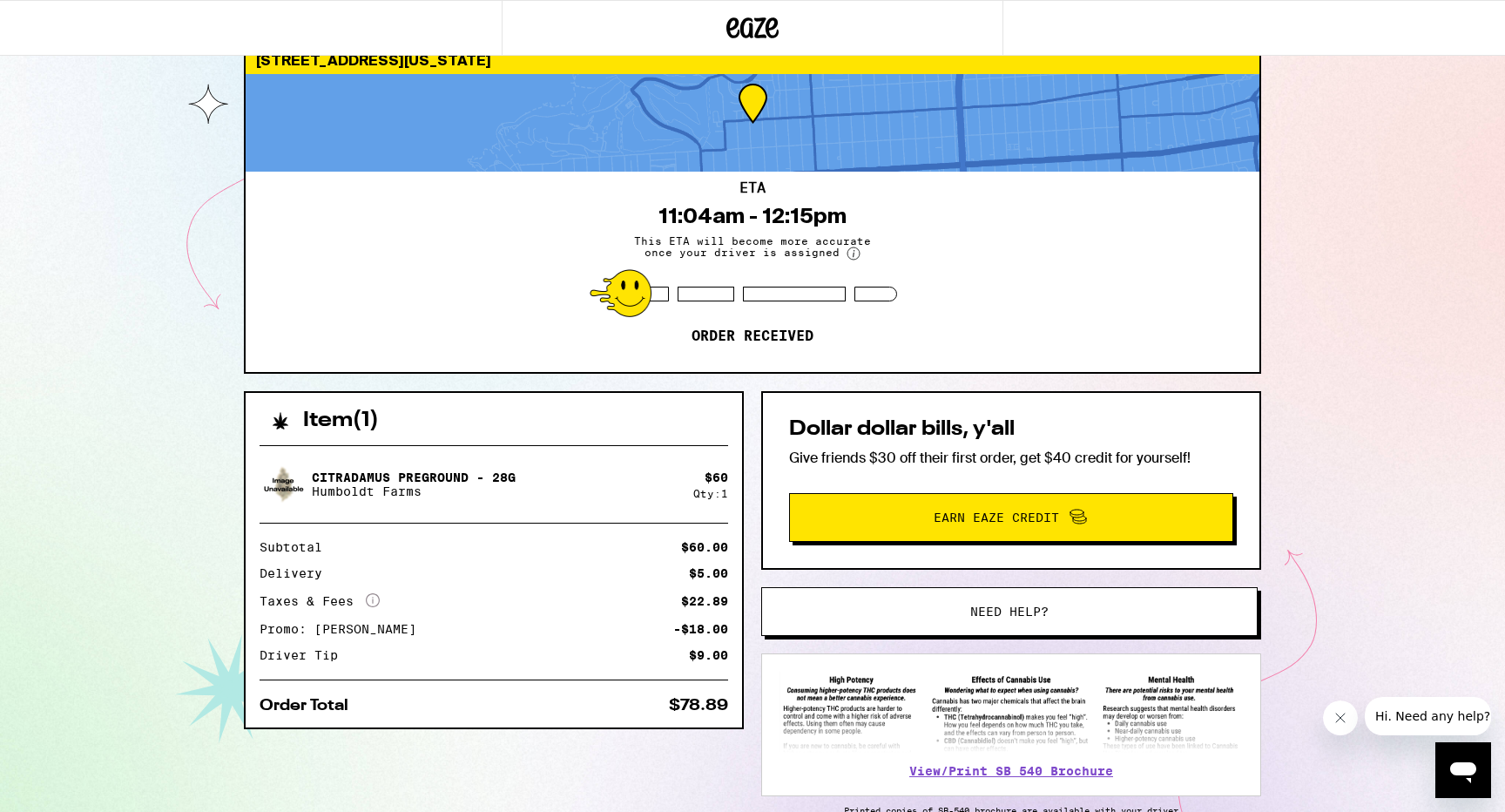
scroll to position [49, 0]
